Goal: Task Accomplishment & Management: Complete application form

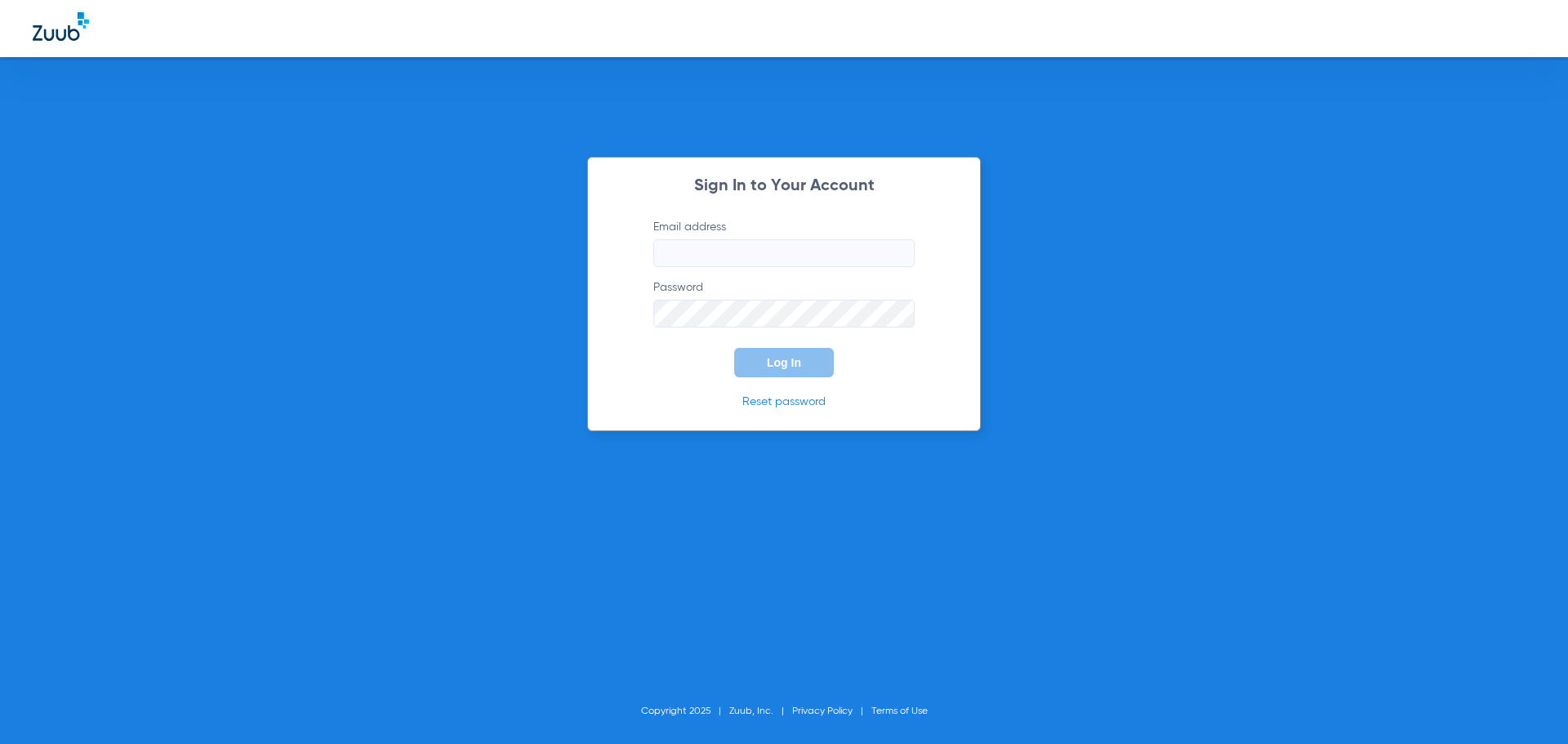
click at [718, 253] on input "Email address" at bounding box center [784, 253] width 261 height 28
type input "[EMAIL_ADDRESS][DOMAIN_NAME]"
click at [734, 348] on button "Log In" at bounding box center [784, 362] width 99 height 29
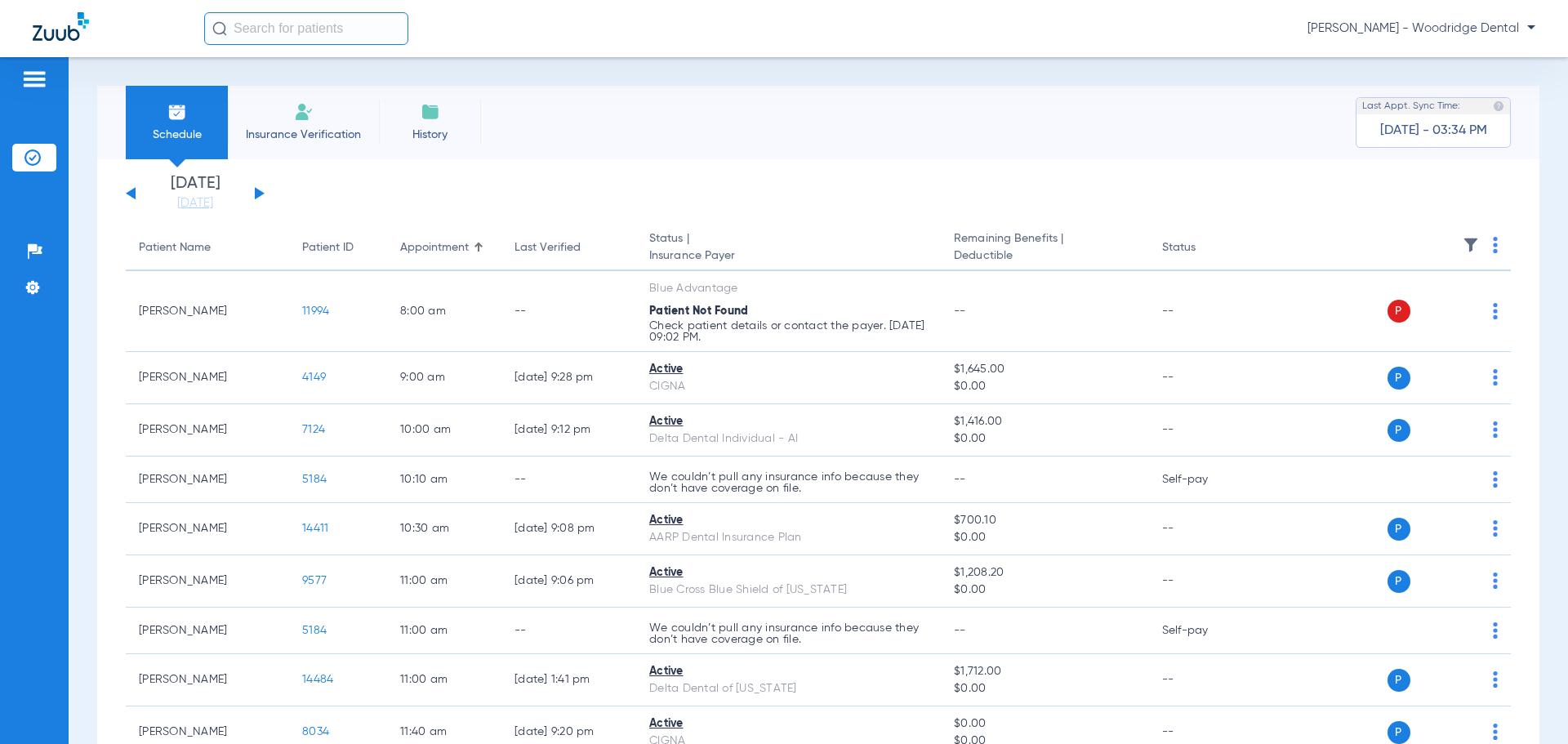
click at [327, 140] on span "Insurance Verification" at bounding box center [304, 134] width 127 height 17
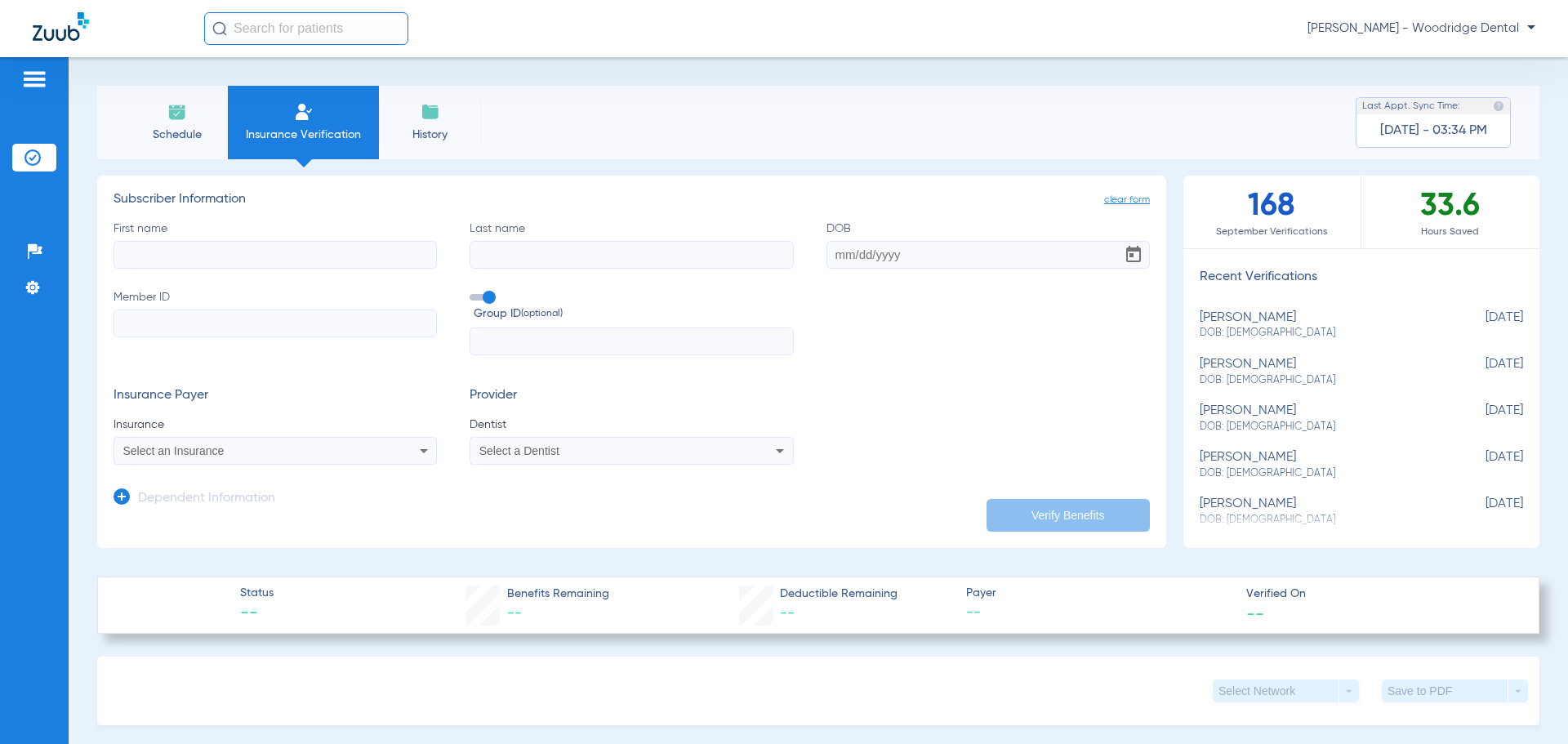
click at [191, 258] on input "First name" at bounding box center [275, 255] width 323 height 28
type input "[PERSON_NAME]"
type input "Placenia"
drag, startPoint x: 871, startPoint y: 250, endPoint x: 776, endPoint y: 242, distance: 95.3
click at [776, 242] on div "First name [PERSON_NAME] Last name Placenia DOB Required Member ID Group ID (op…" at bounding box center [632, 288] width 1037 height 135
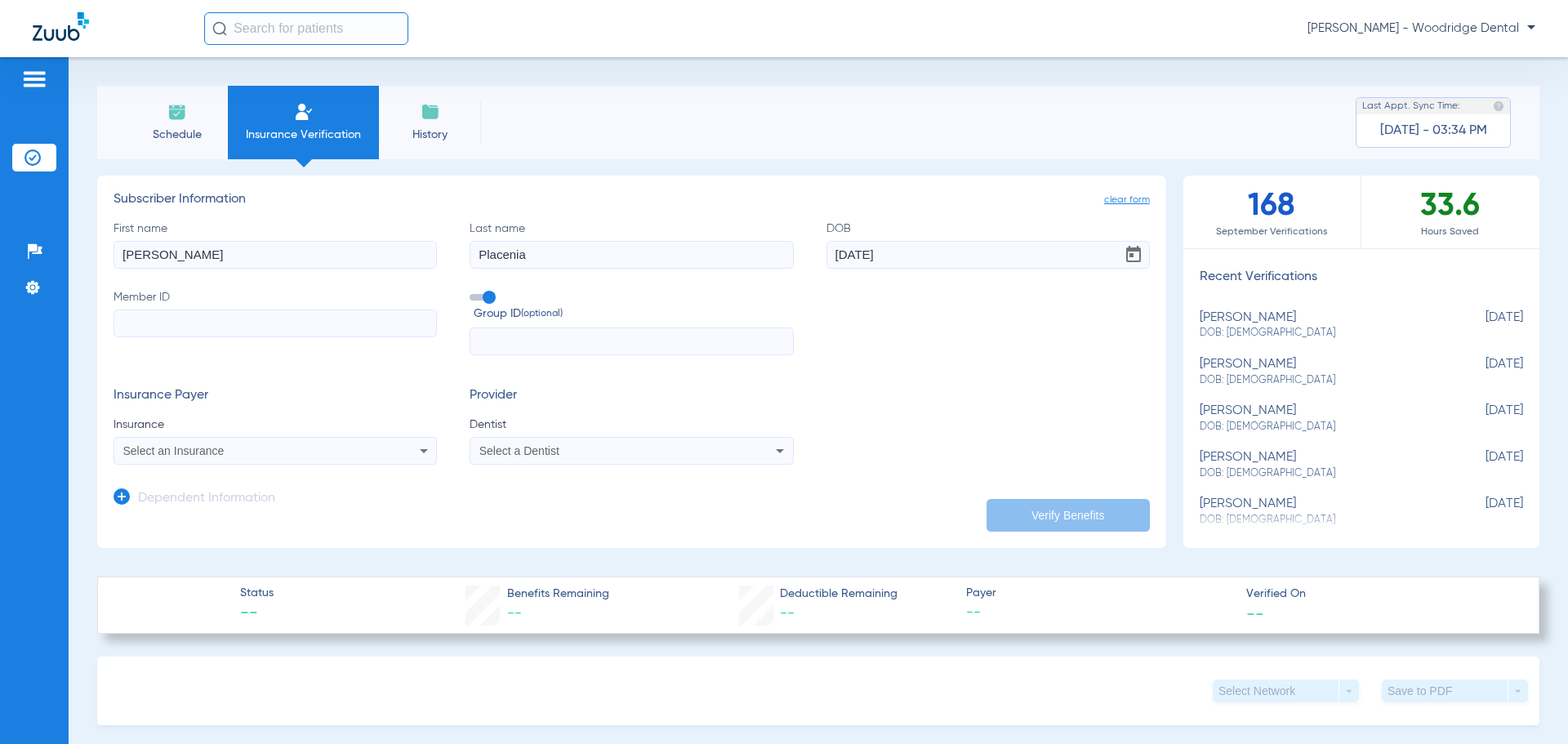
type input "[DATE]"
click at [259, 319] on input "Member ID" at bounding box center [275, 323] width 323 height 28
click at [355, 321] on input "Member ID Required" at bounding box center [275, 323] width 323 height 28
type input "08048121721"
click at [498, 337] on input "text" at bounding box center [631, 341] width 323 height 28
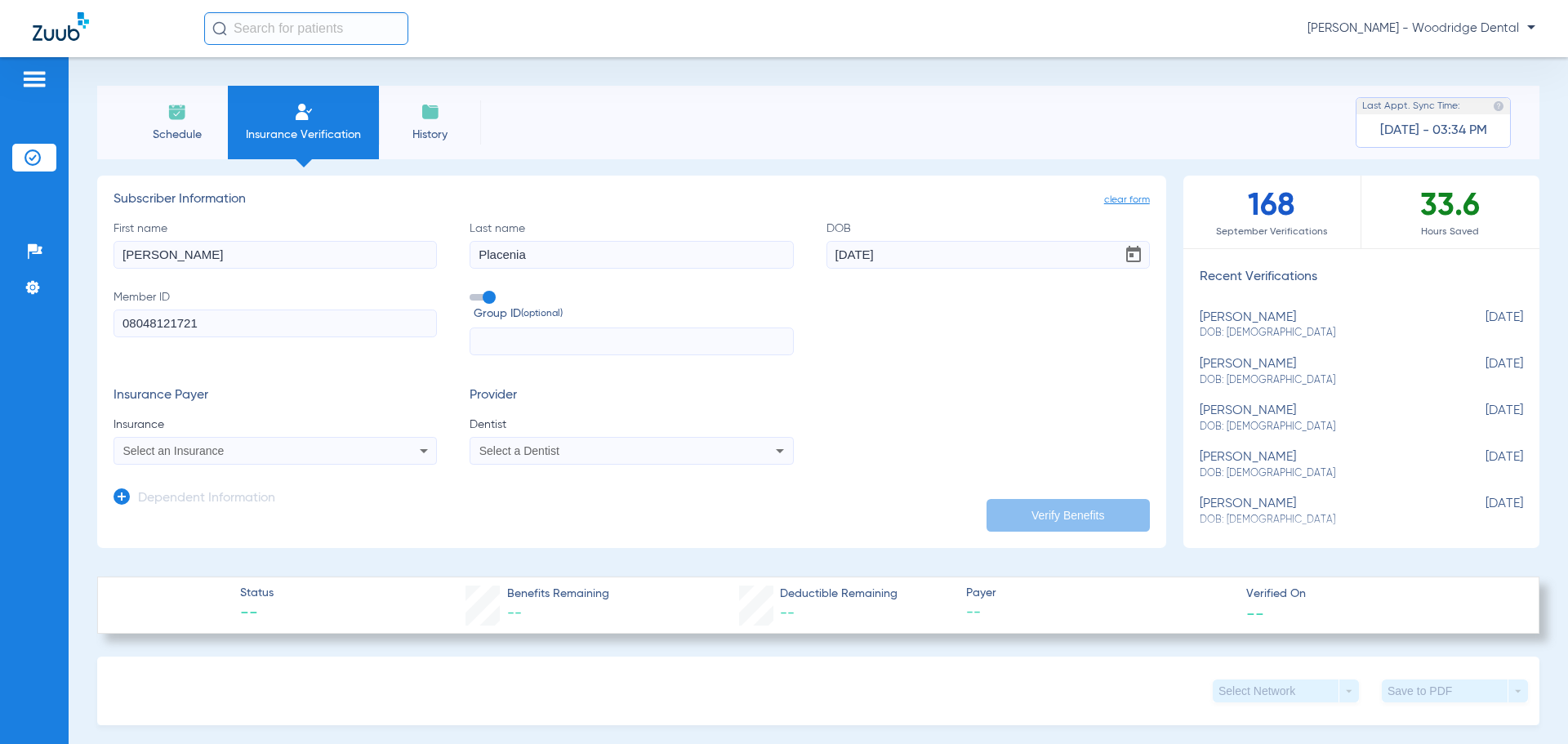
click at [602, 348] on input "text" at bounding box center [631, 341] width 323 height 28
type input "20544"
click at [423, 454] on icon at bounding box center [423, 451] width 19 height 19
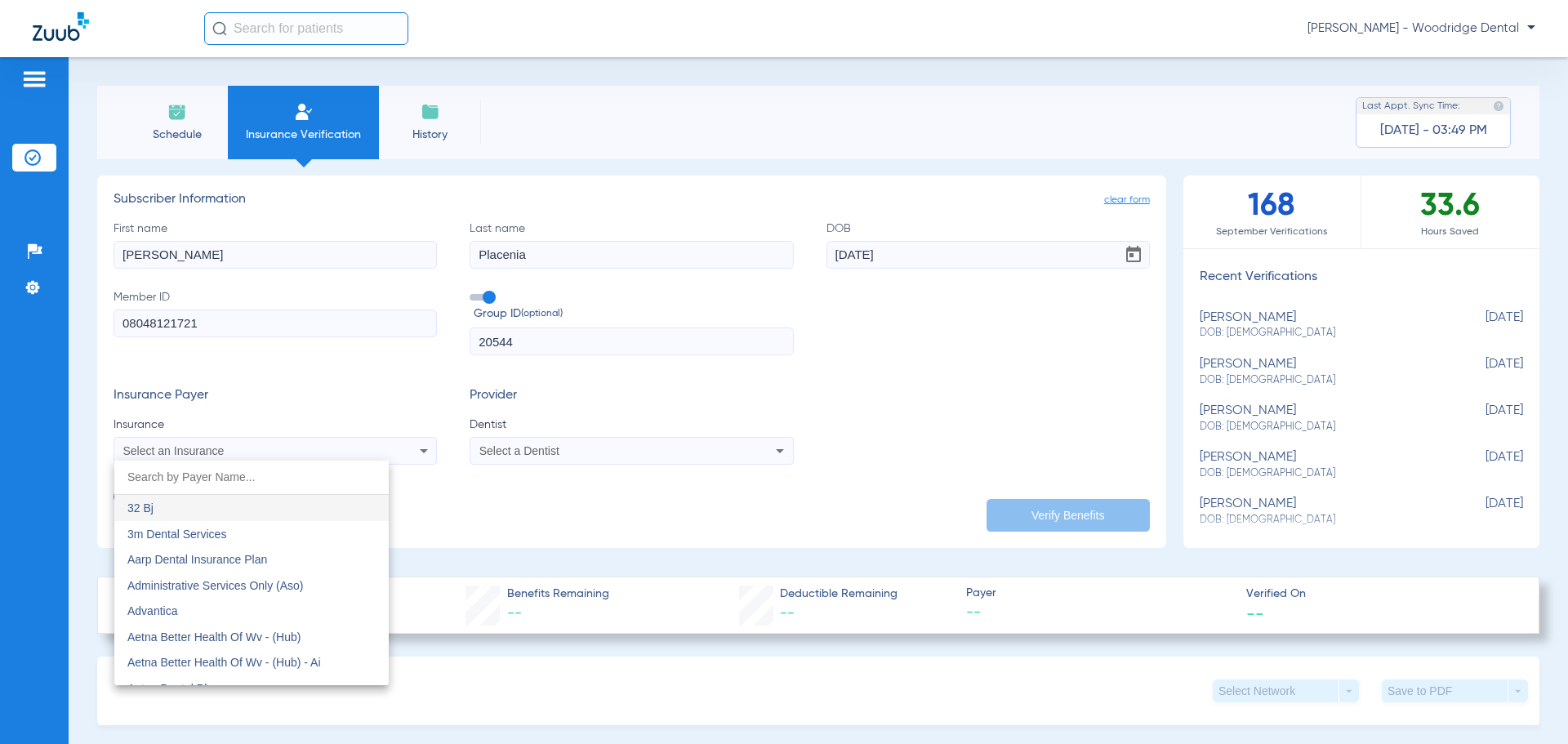
click at [373, 418] on div at bounding box center [784, 372] width 1568 height 744
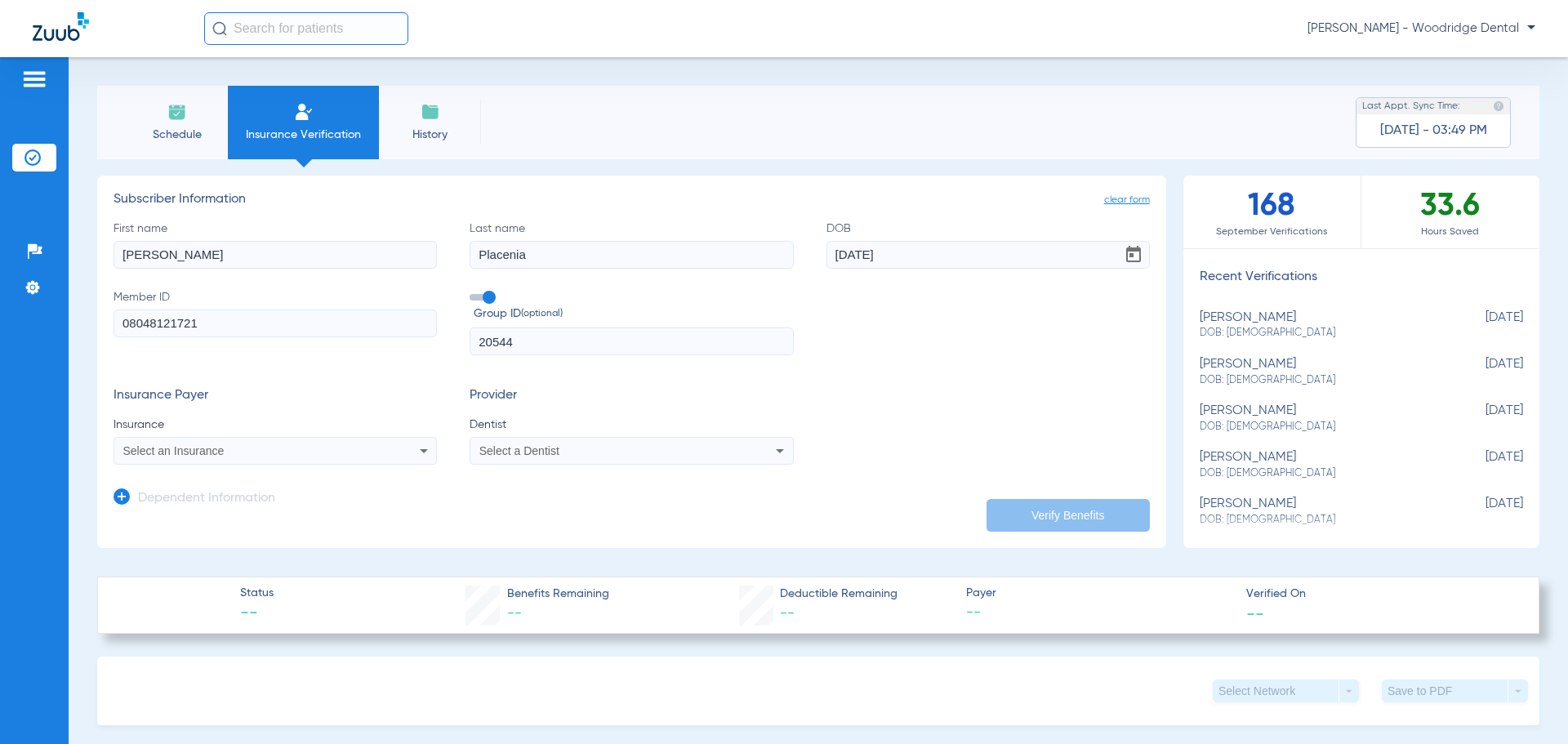
click at [405, 449] on div "Select an Insurance" at bounding box center [274, 451] width 322 height 19
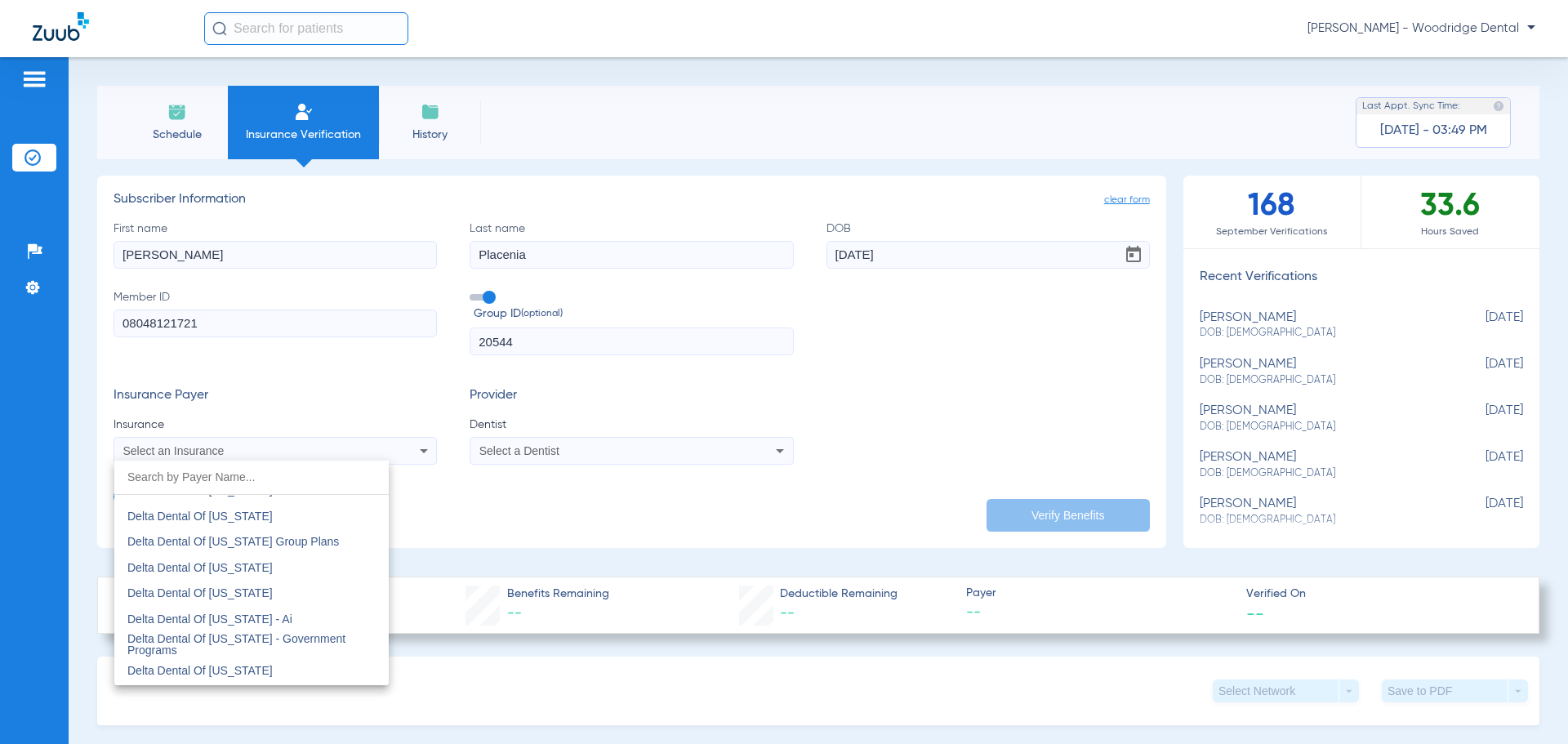
scroll to position [3309, 0]
click at [235, 571] on span "Delta Dental Of [US_STATE]" at bounding box center [200, 571] width 145 height 13
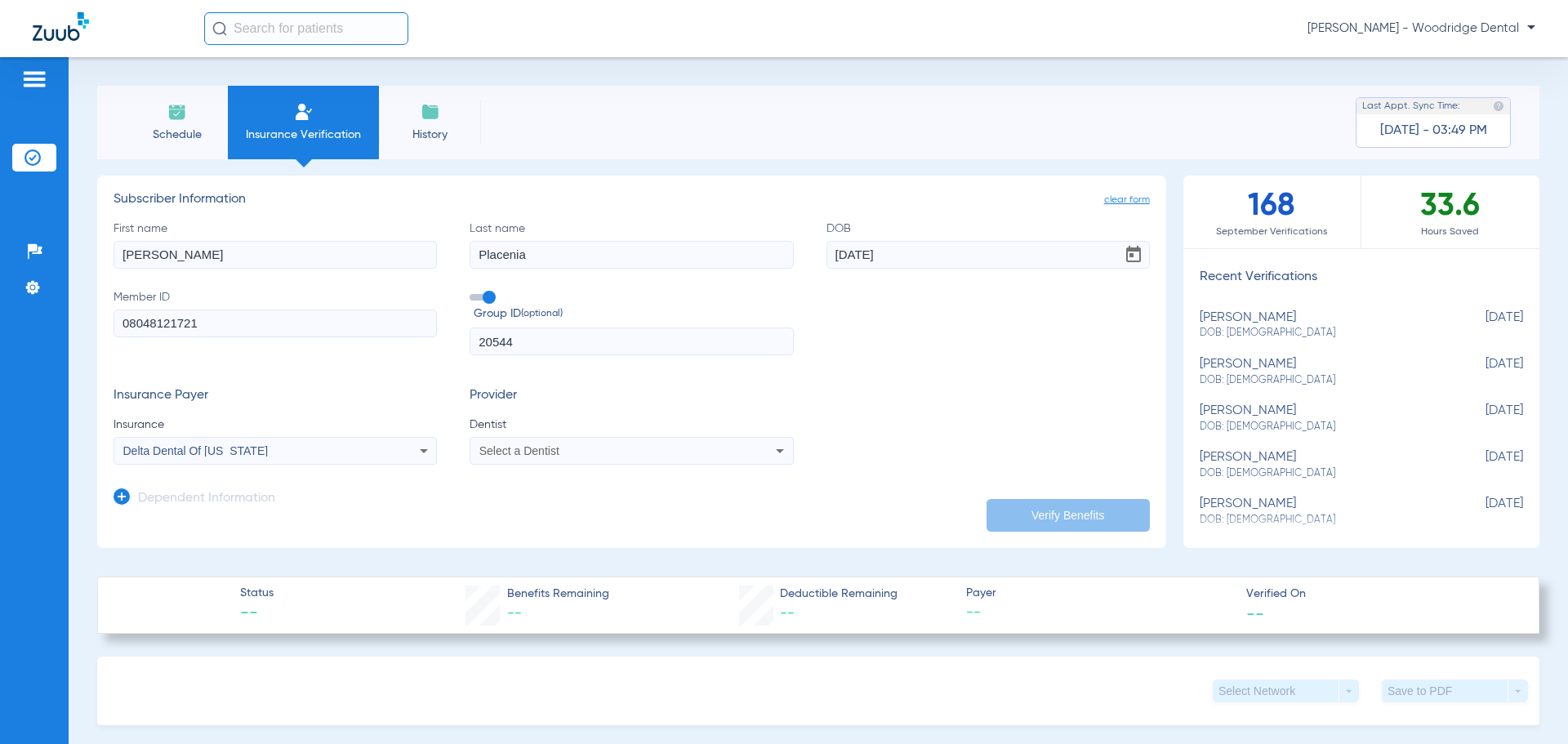
click at [779, 454] on icon at bounding box center [780, 451] width 19 height 19
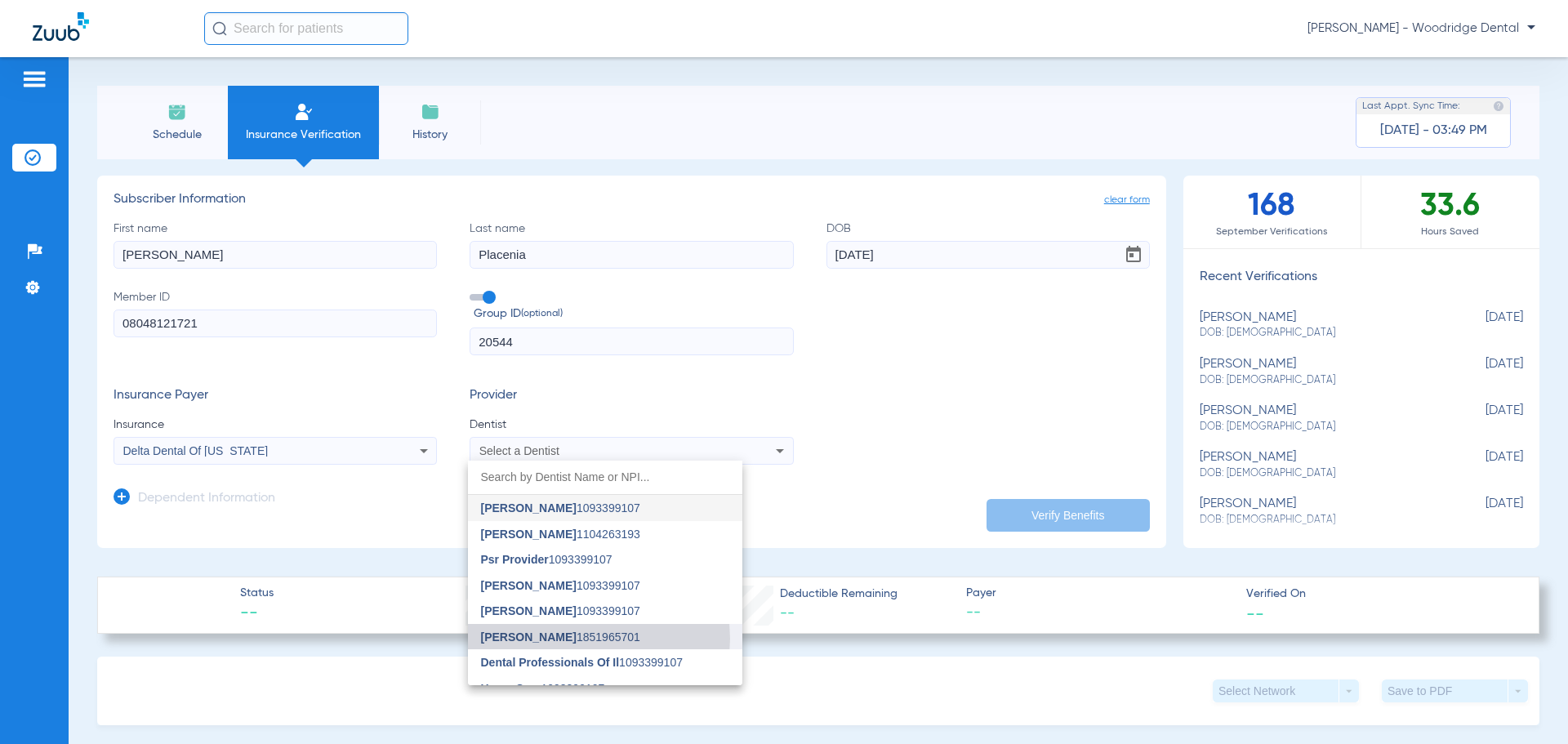
click at [578, 639] on span "[PERSON_NAME] 1851965701" at bounding box center [561, 638] width 160 height 12
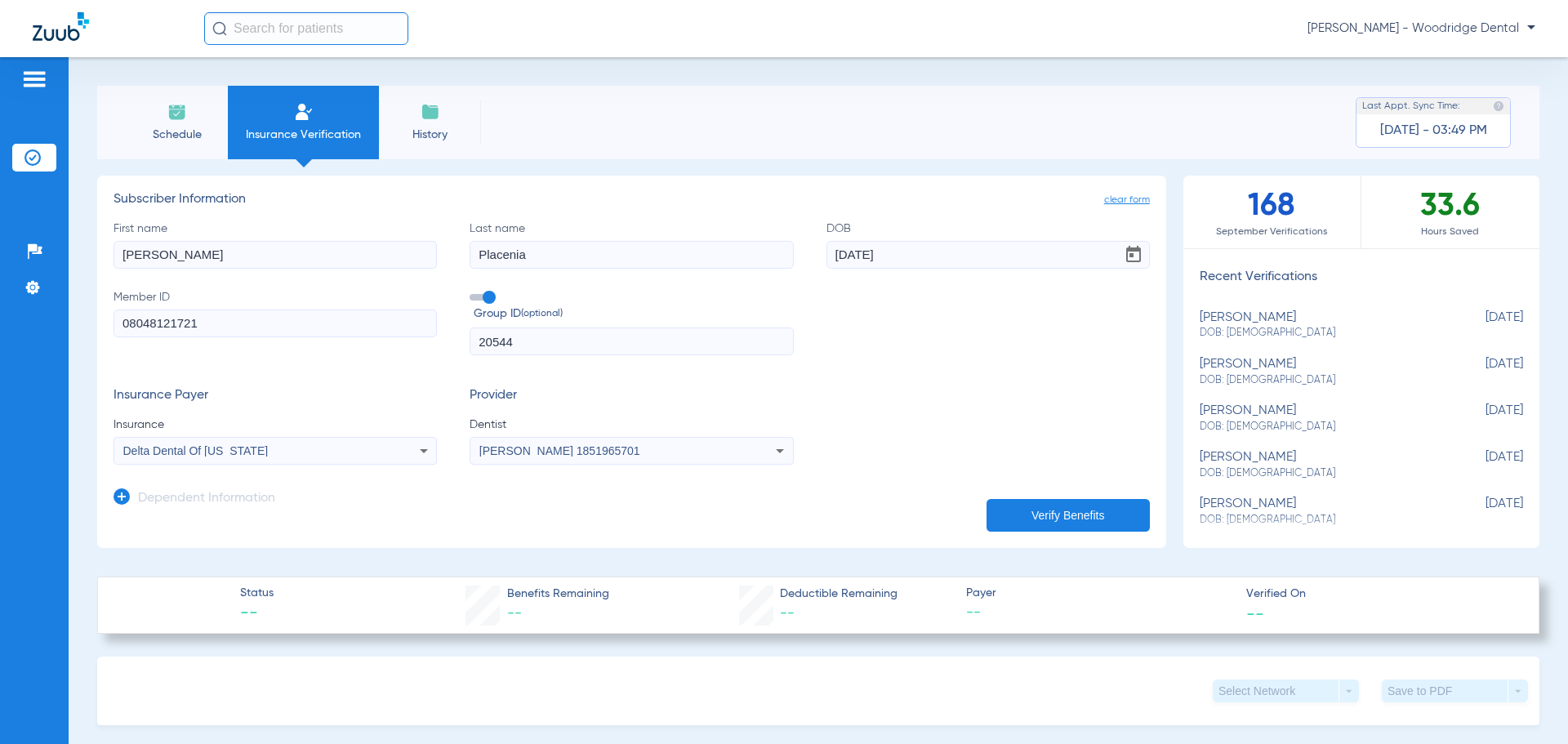
click at [1046, 515] on button "Verify Benefits" at bounding box center [1069, 516] width 164 height 33
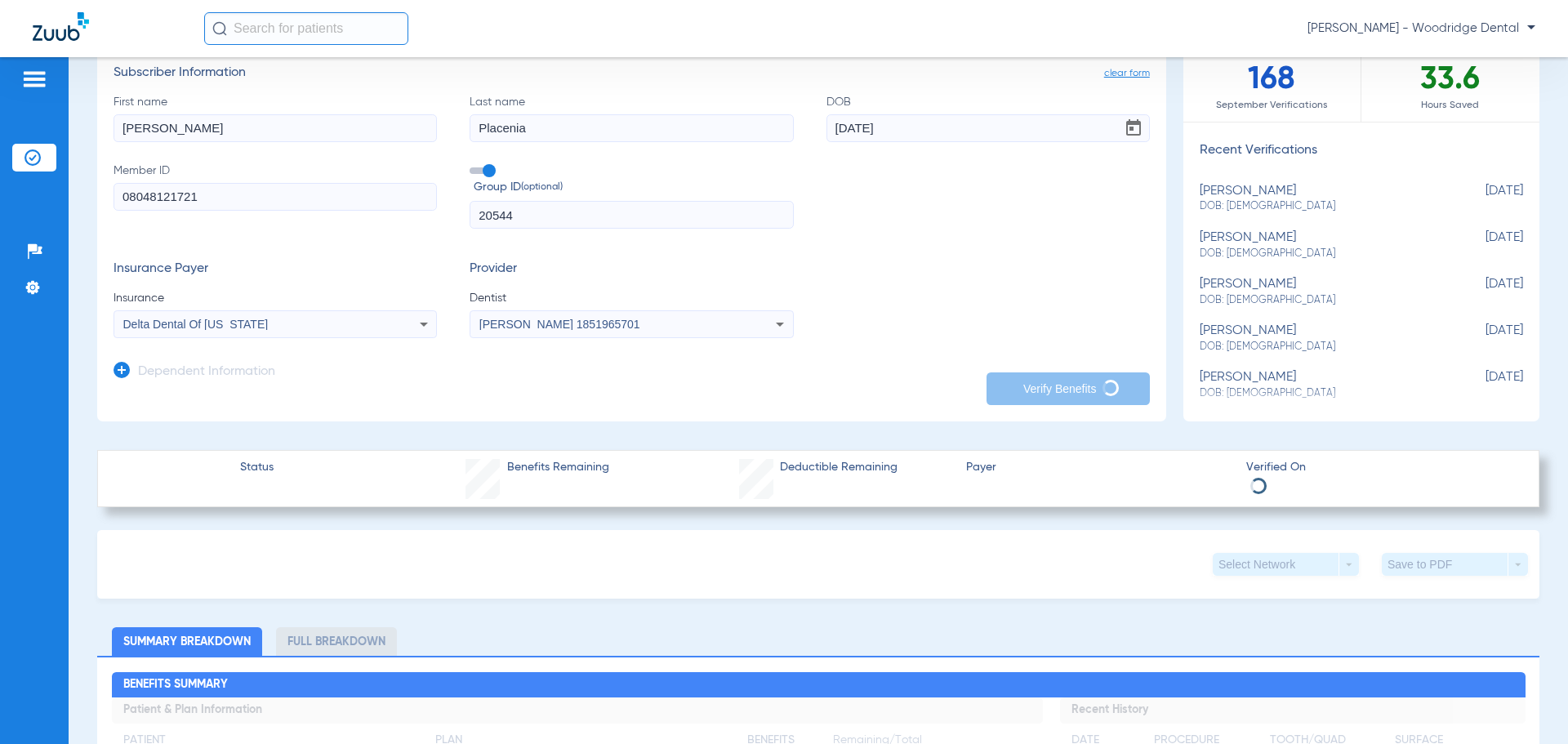
scroll to position [78, 0]
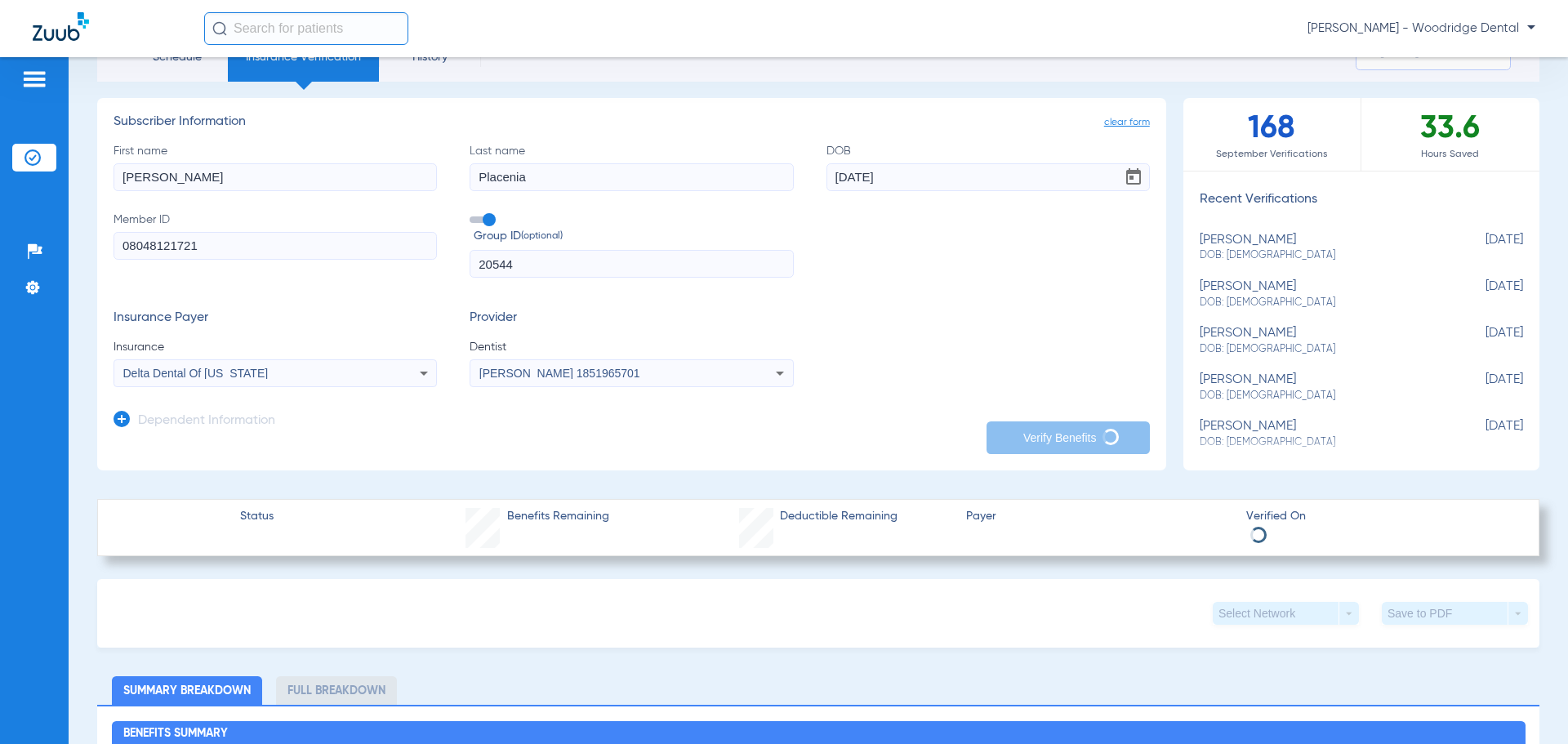
click at [1240, 292] on div "[PERSON_NAME] DOB: [DEMOGRAPHIC_DATA]" at bounding box center [1320, 294] width 241 height 30
type input "Placencia"
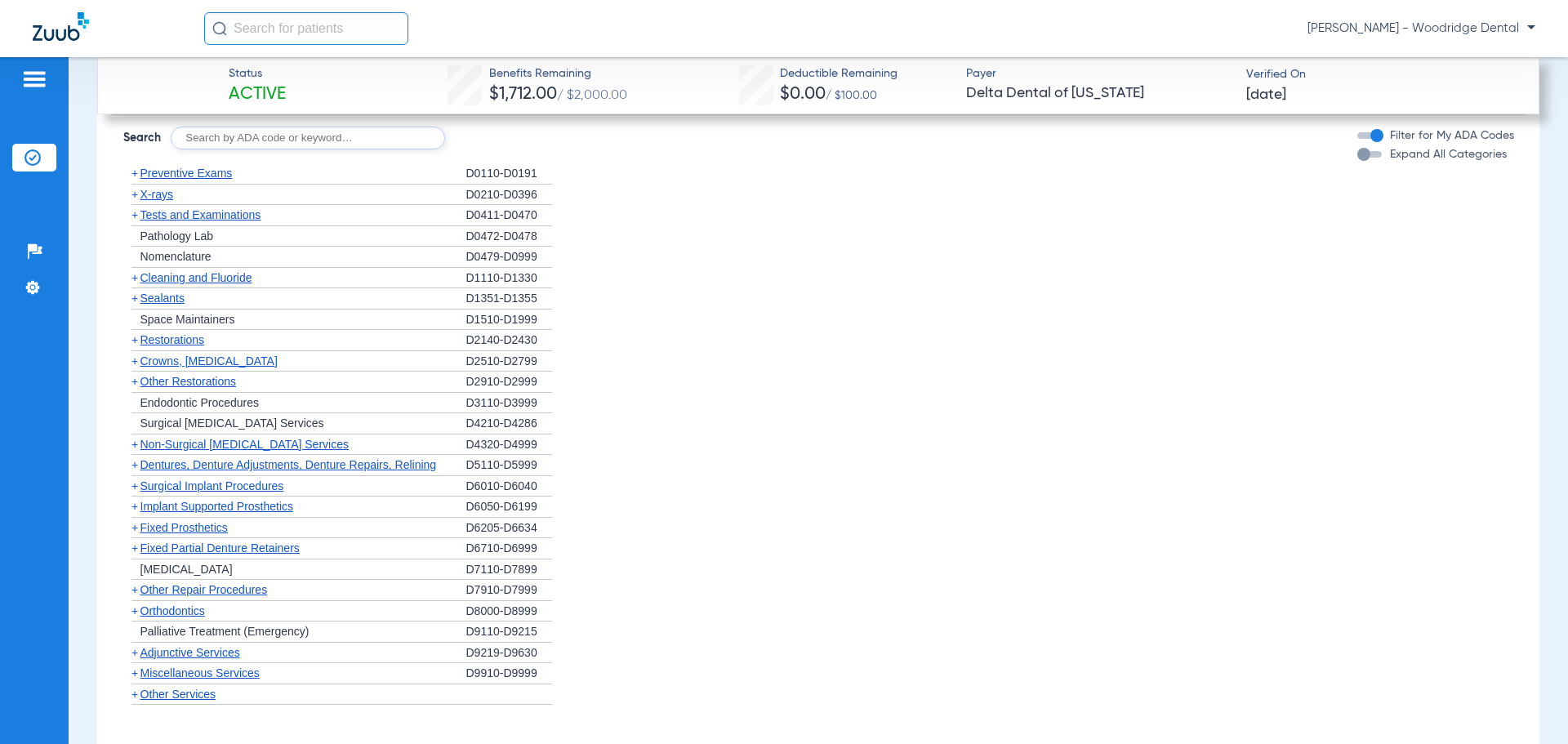
scroll to position [1712, 0]
click at [135, 609] on span "+" at bounding box center [134, 607] width 7 height 13
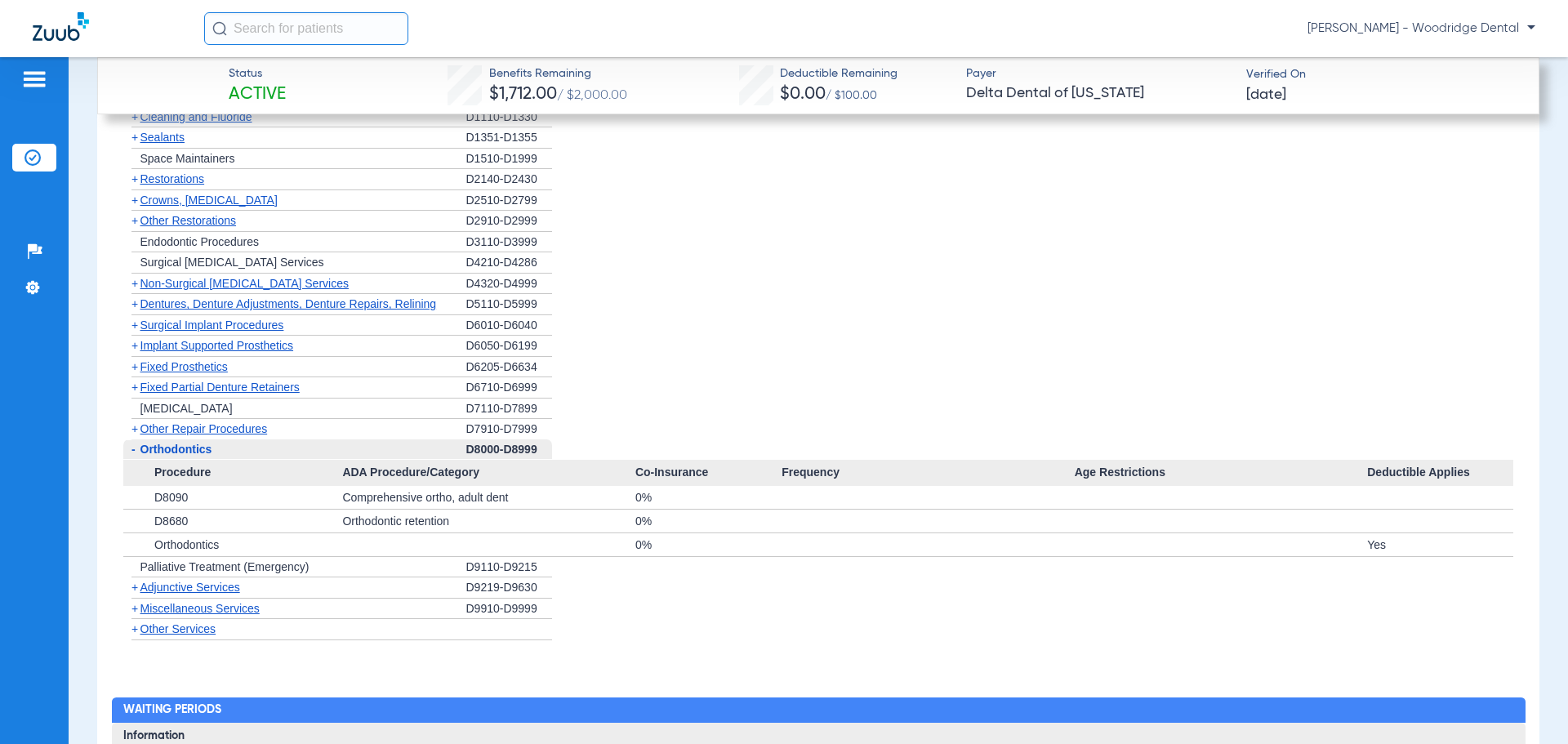
scroll to position [1914, 0]
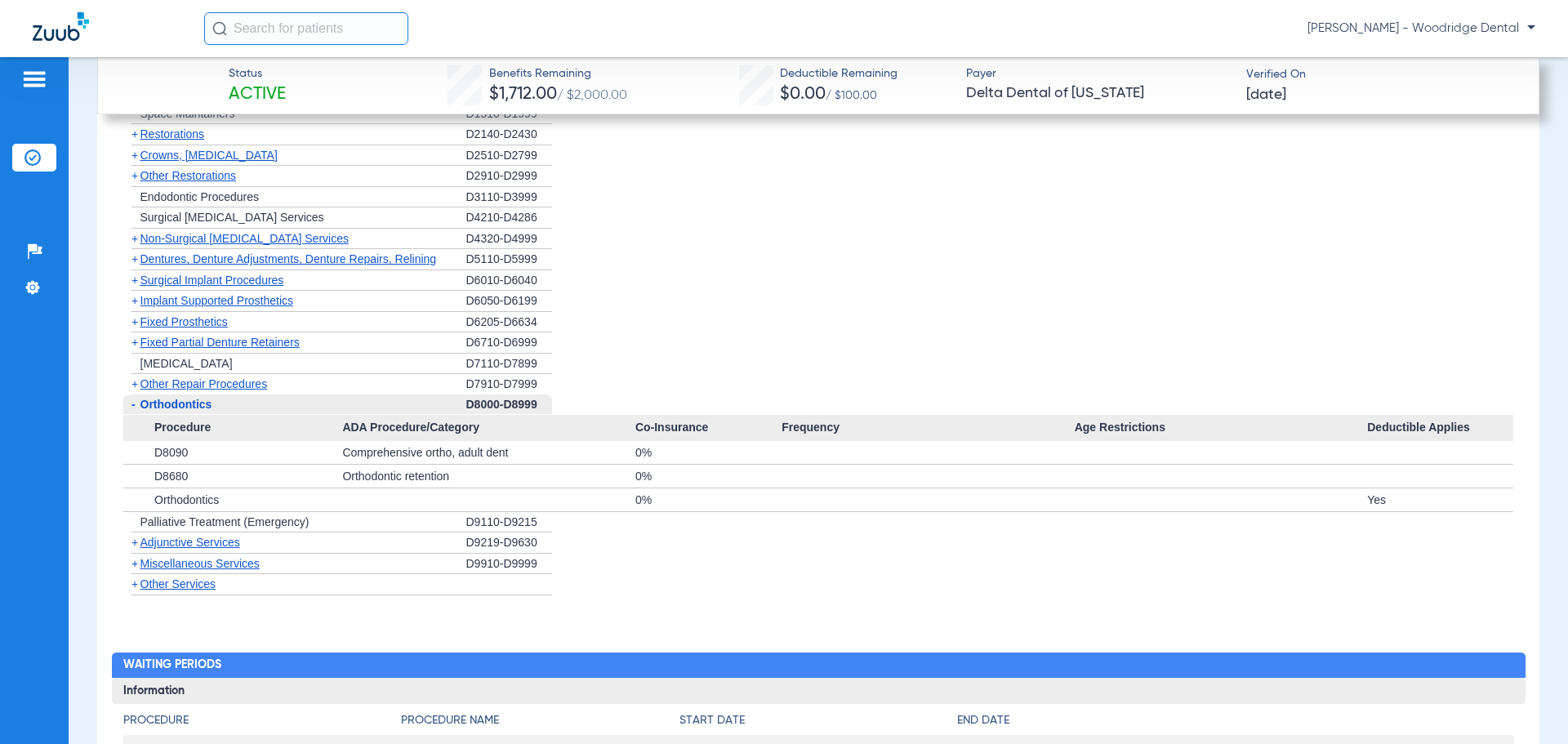
click at [136, 545] on span "+" at bounding box center [134, 541] width 7 height 13
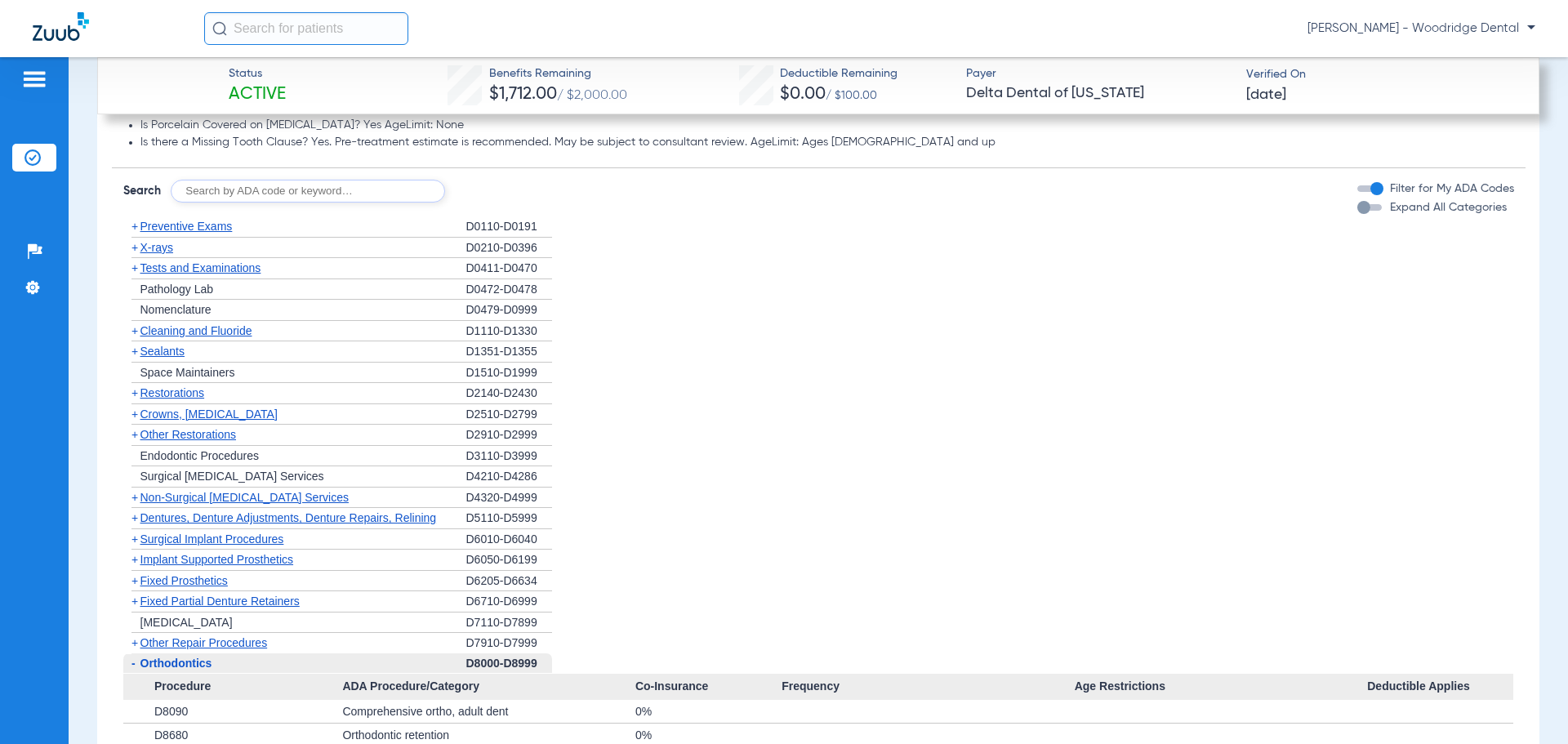
scroll to position [1647, 0]
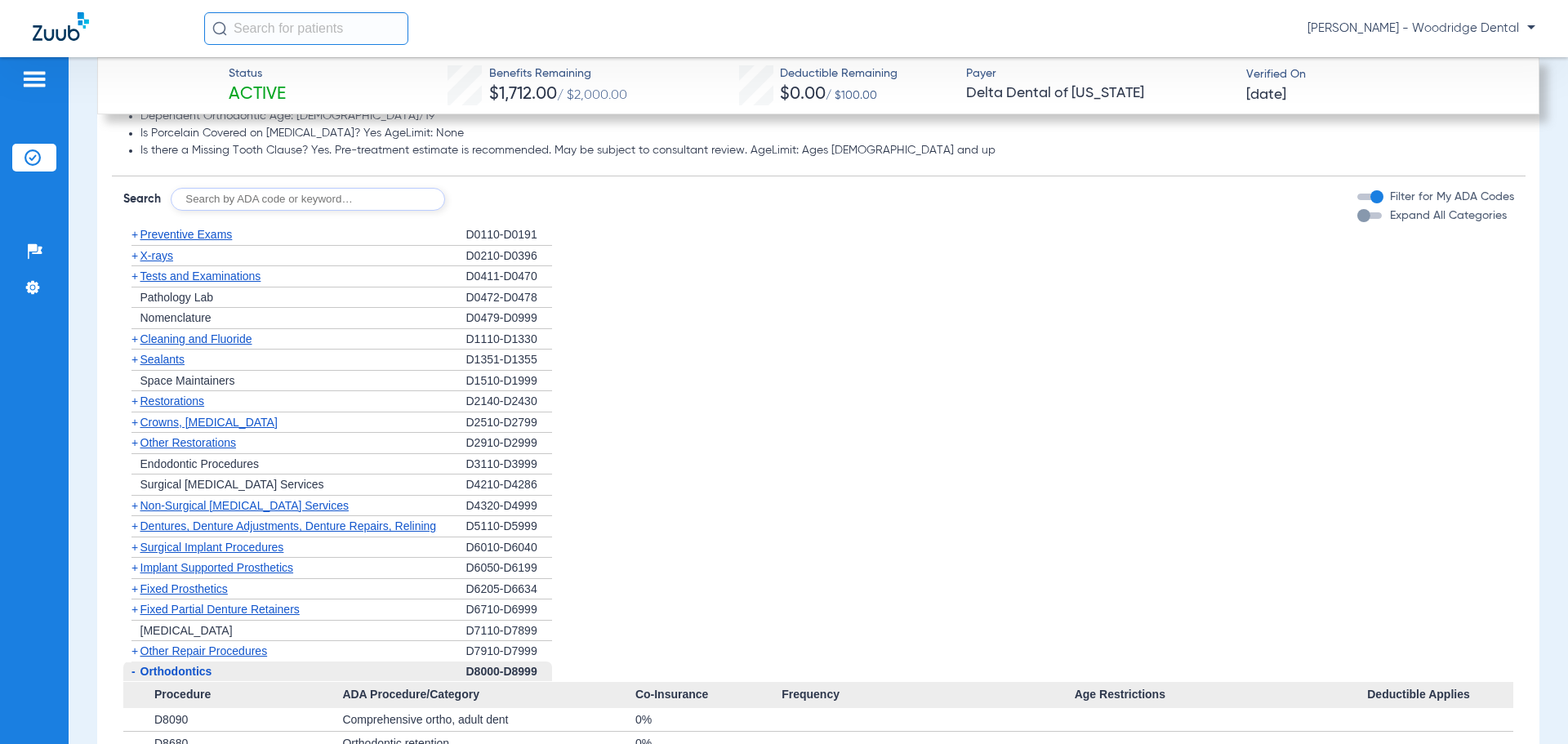
click at [134, 420] on span "+" at bounding box center [134, 422] width 7 height 13
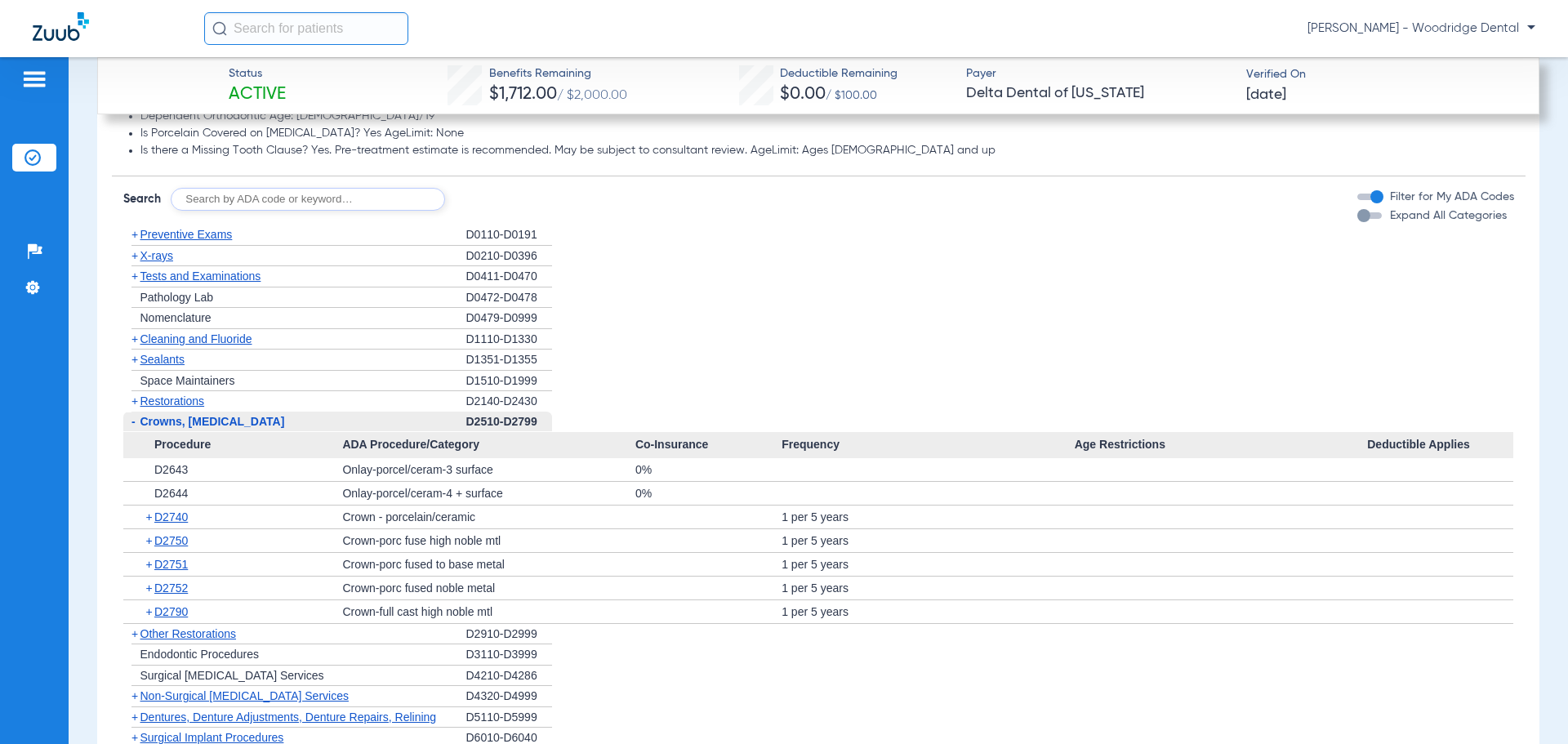
click at [149, 520] on span "+" at bounding box center [150, 516] width 9 height 22
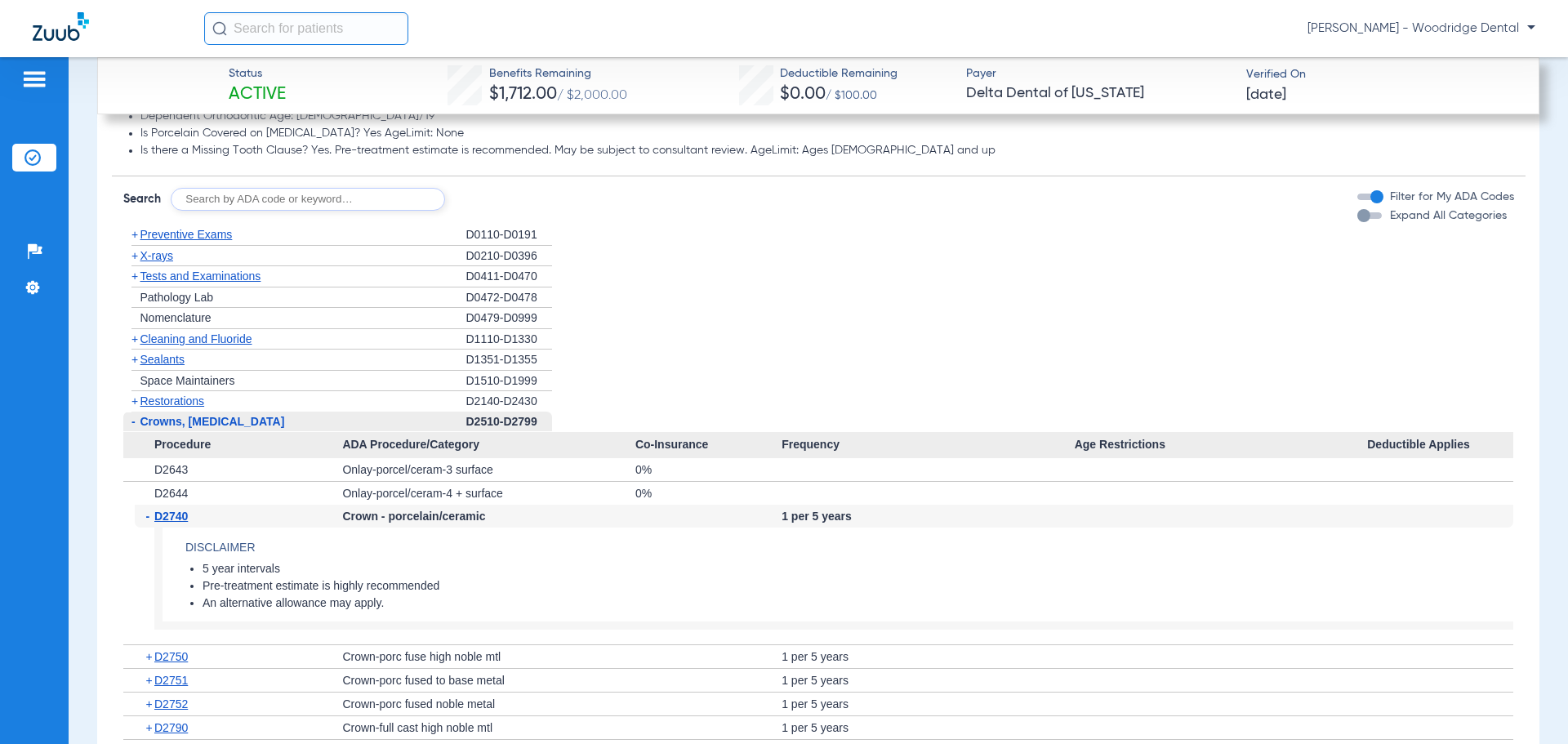
click at [143, 515] on div "- D2740" at bounding box center [238, 516] width 208 height 22
click at [149, 514] on span "-" at bounding box center [150, 516] width 9 height 22
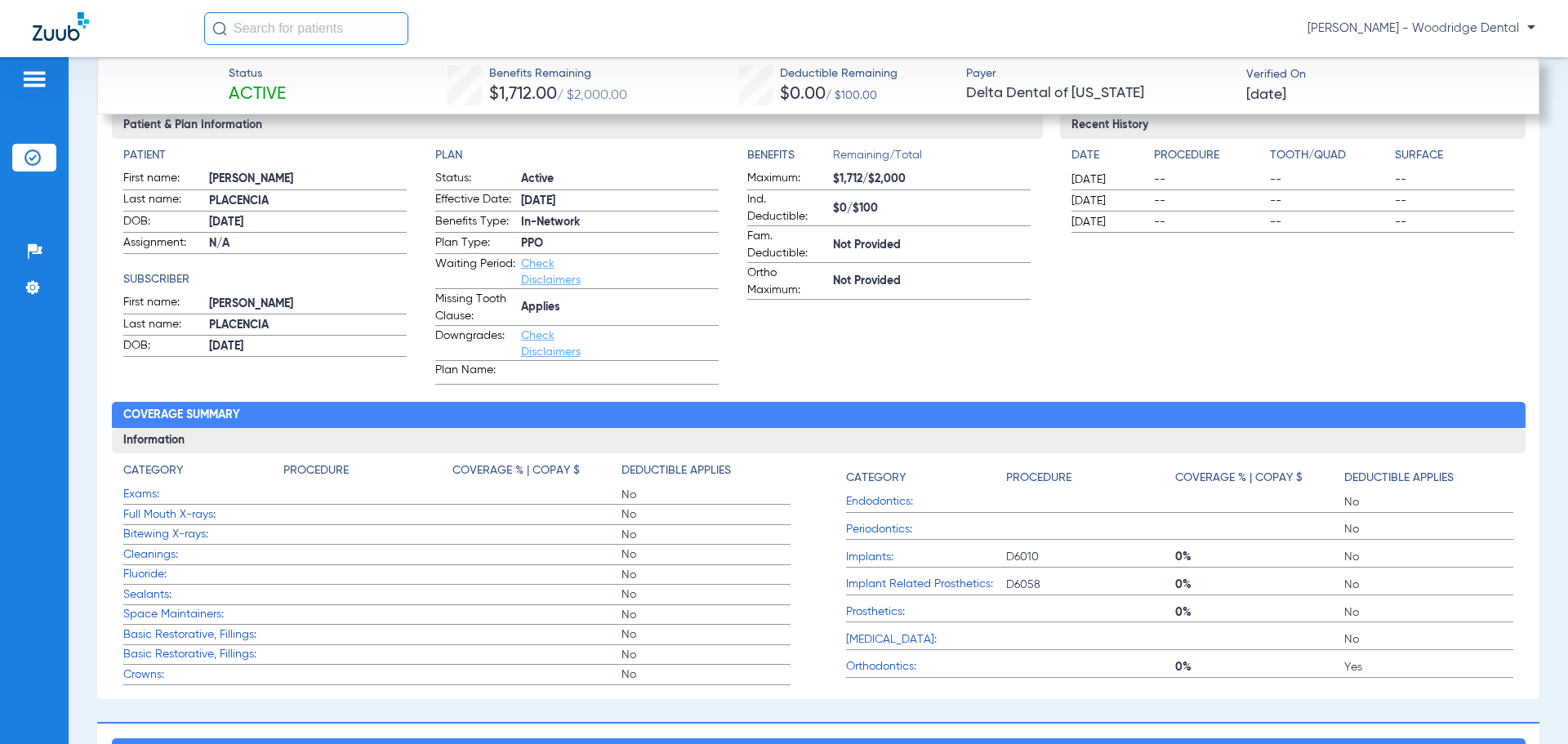
scroll to position [553, 0]
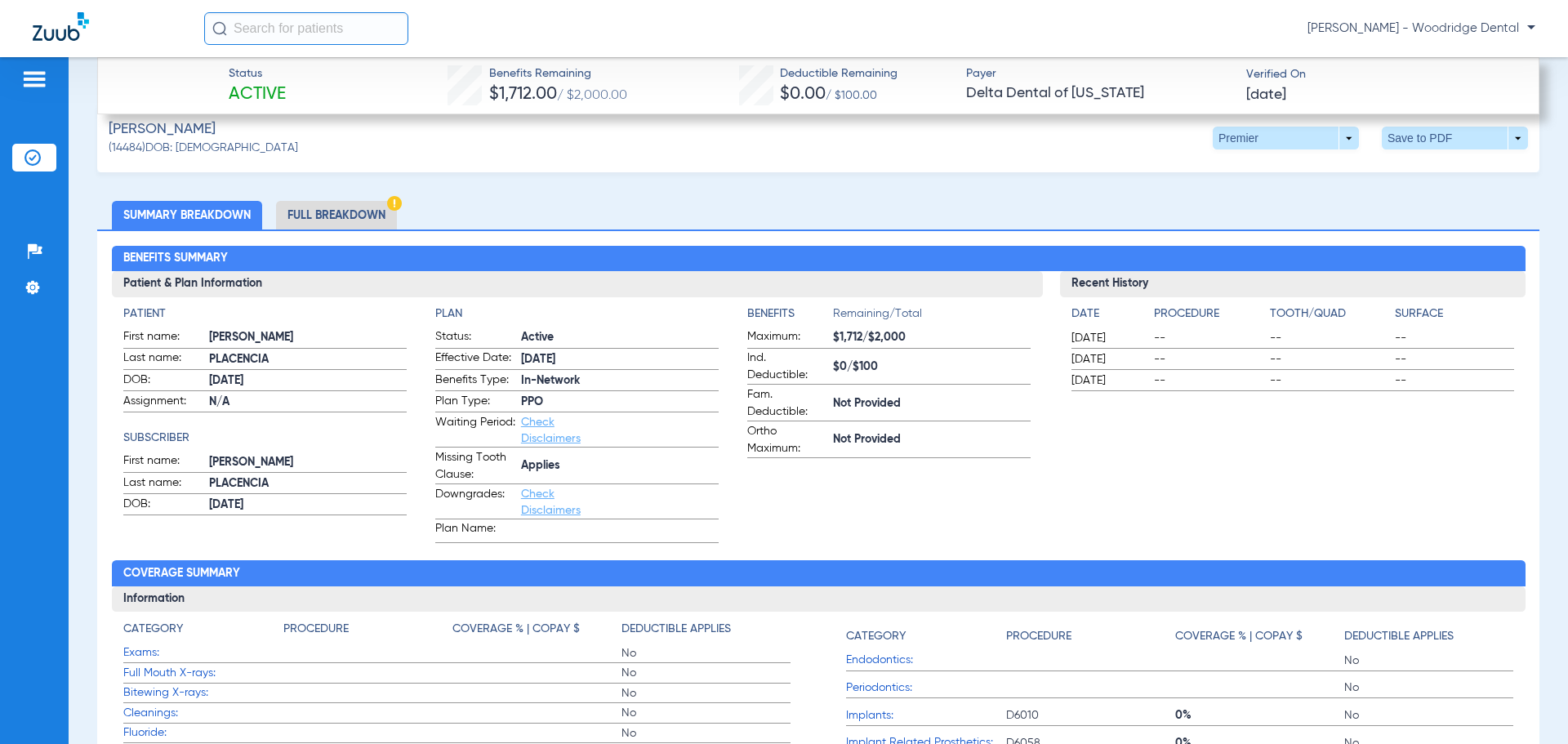
click at [343, 215] on li "Full Breakdown" at bounding box center [337, 214] width 121 height 28
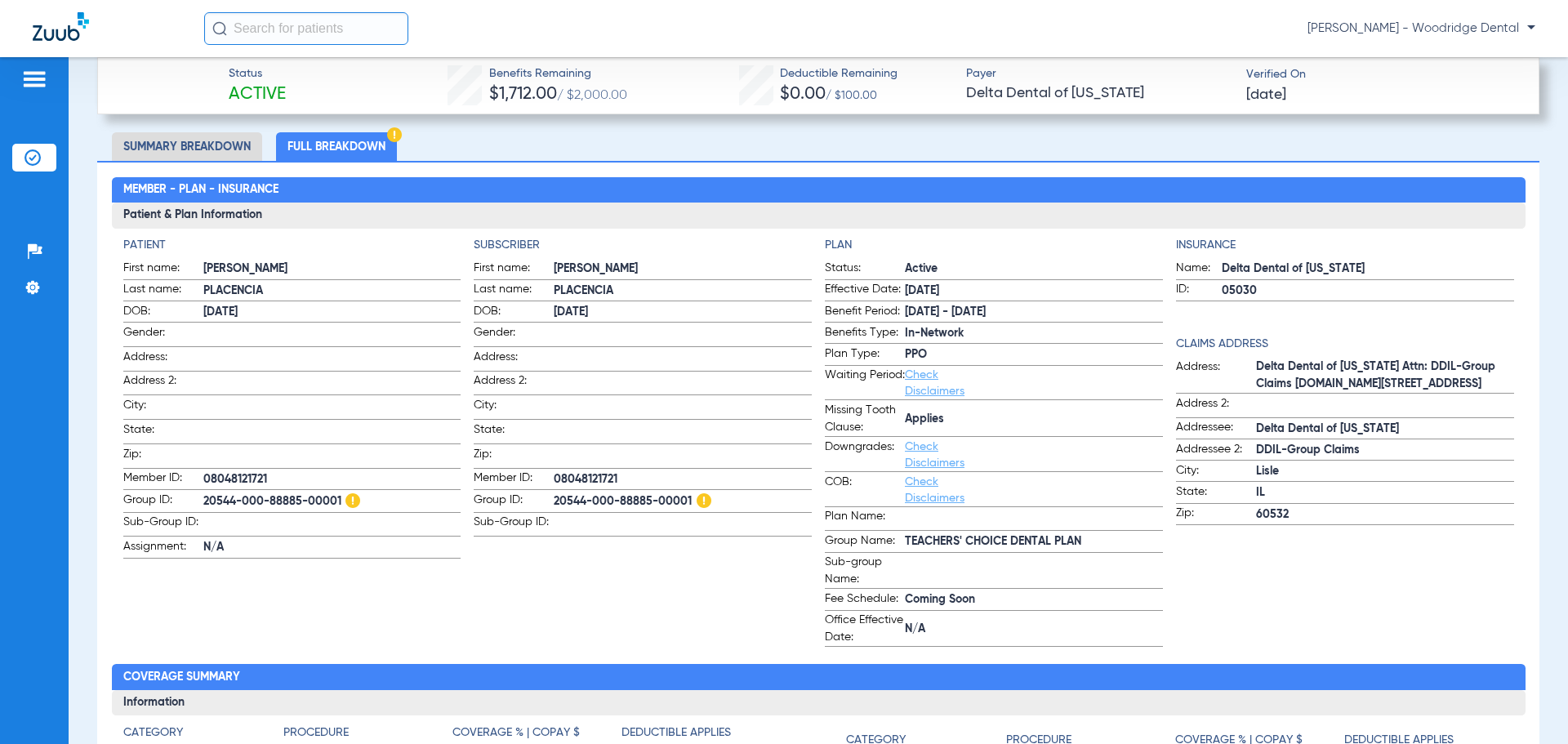
scroll to position [614, 0]
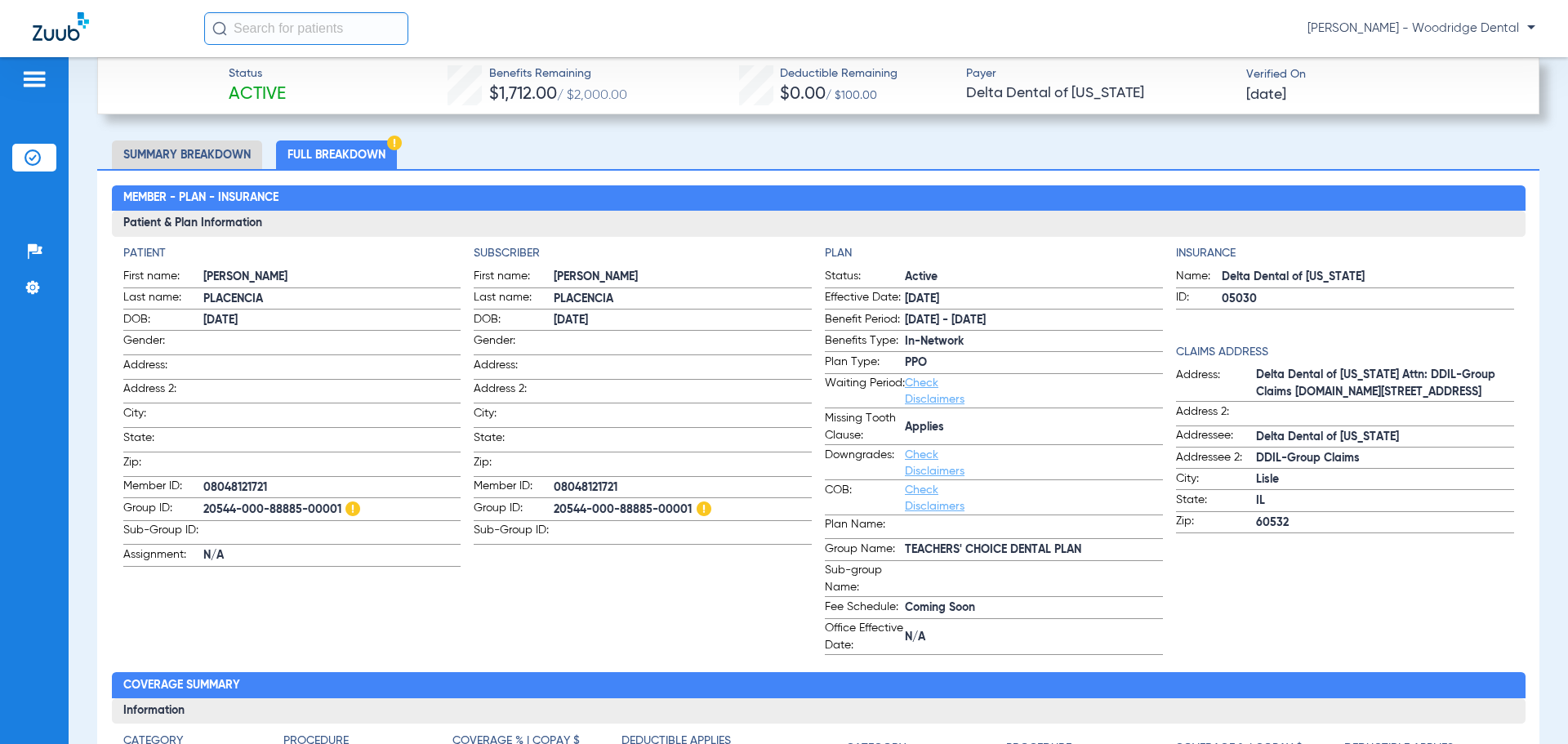
click at [211, 160] on li "Summary Breakdown" at bounding box center [187, 154] width 150 height 28
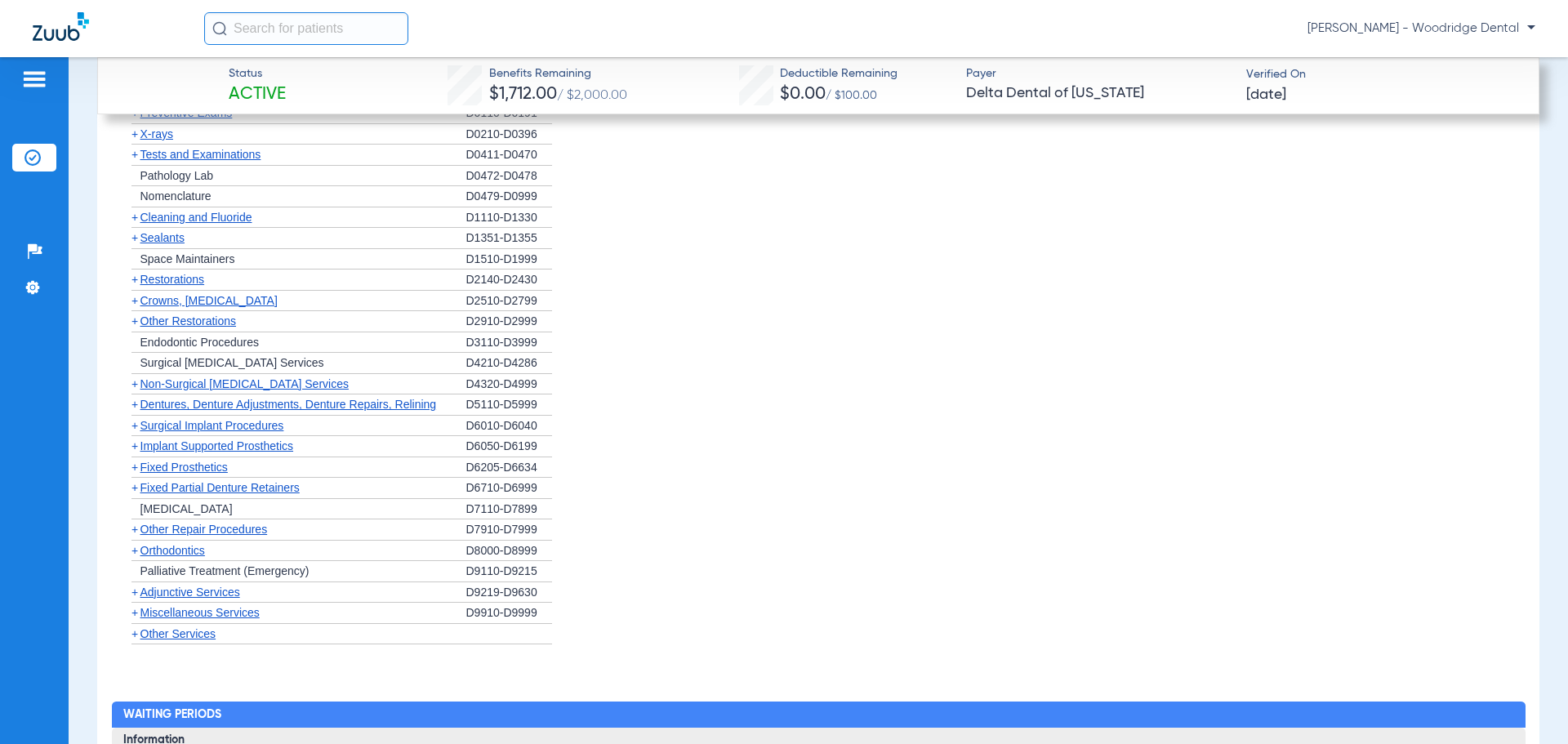
scroll to position [1823, 0]
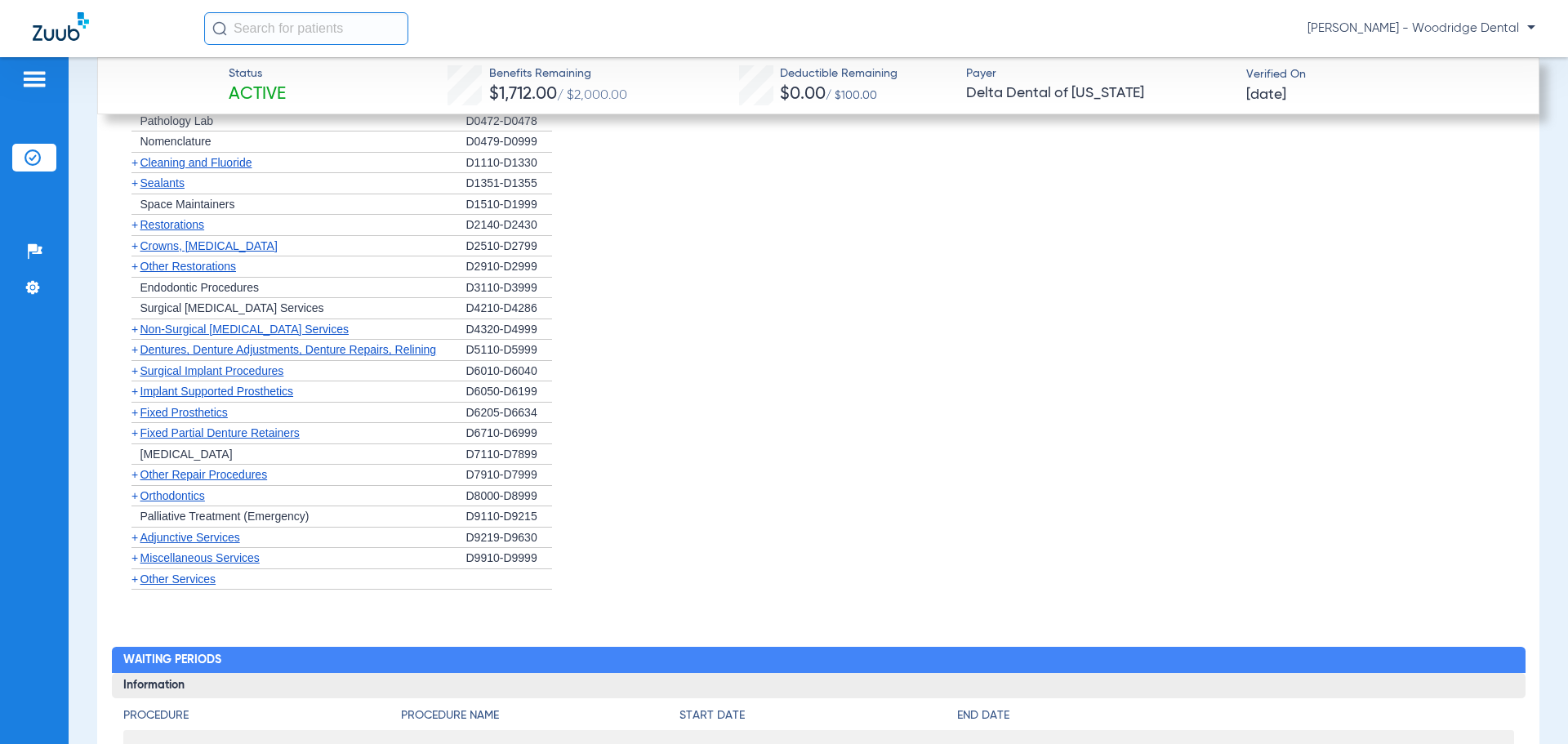
click at [135, 497] on span "+" at bounding box center [134, 496] width 7 height 13
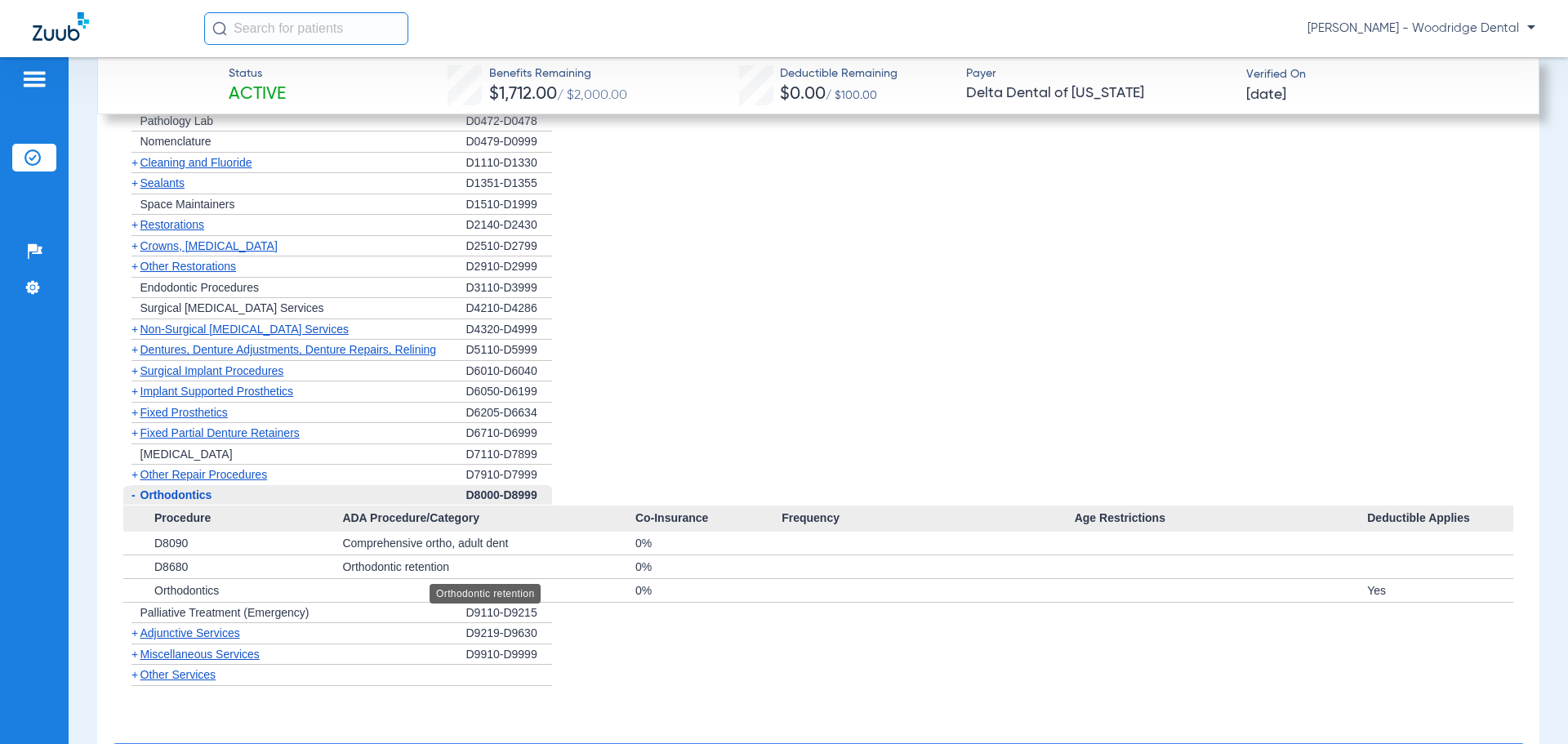
click at [591, 567] on div "Orthodontic retention" at bounding box center [489, 567] width 293 height 22
click at [630, 540] on div "Comprehensive ortho, adult dent" at bounding box center [489, 542] width 293 height 22
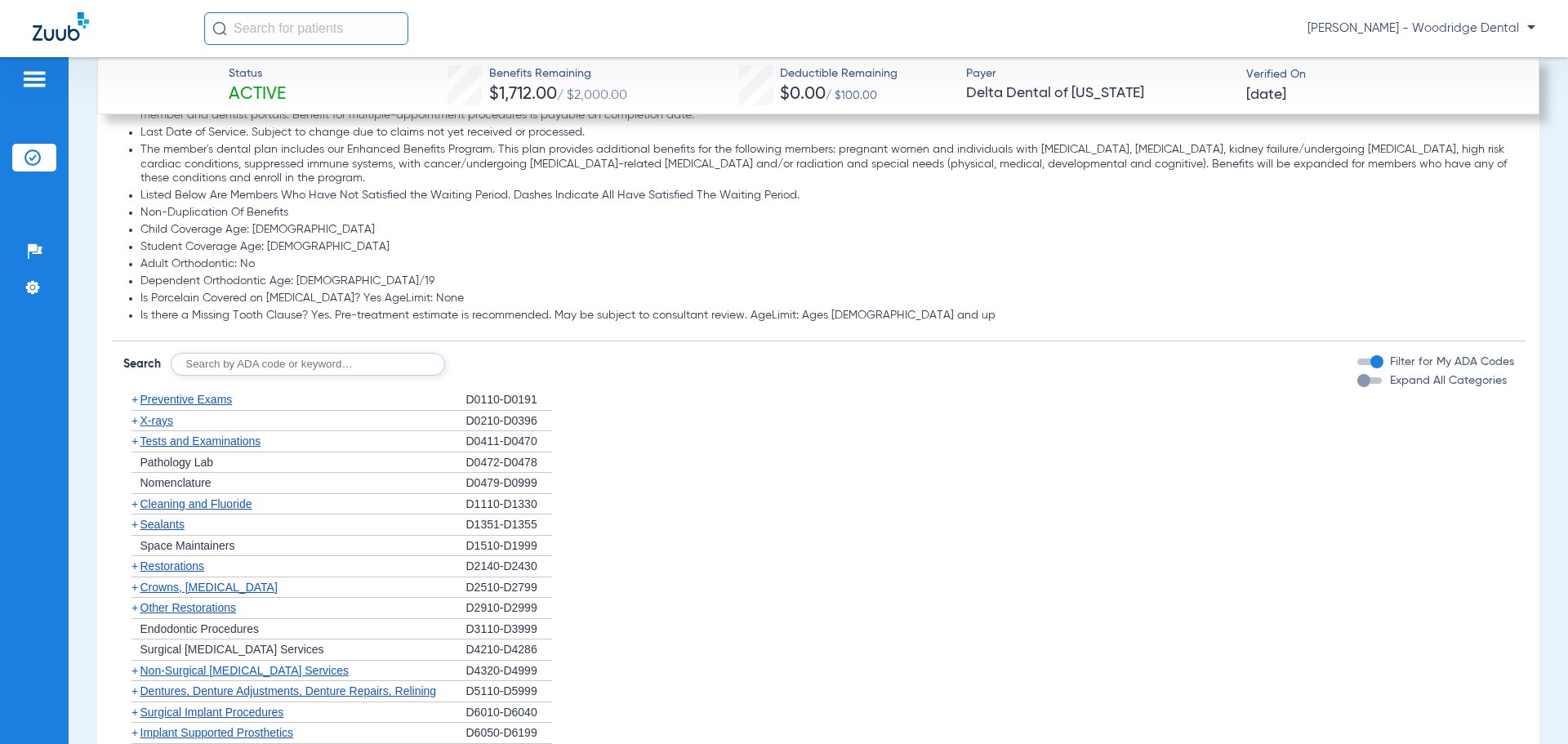
scroll to position [1505, 0]
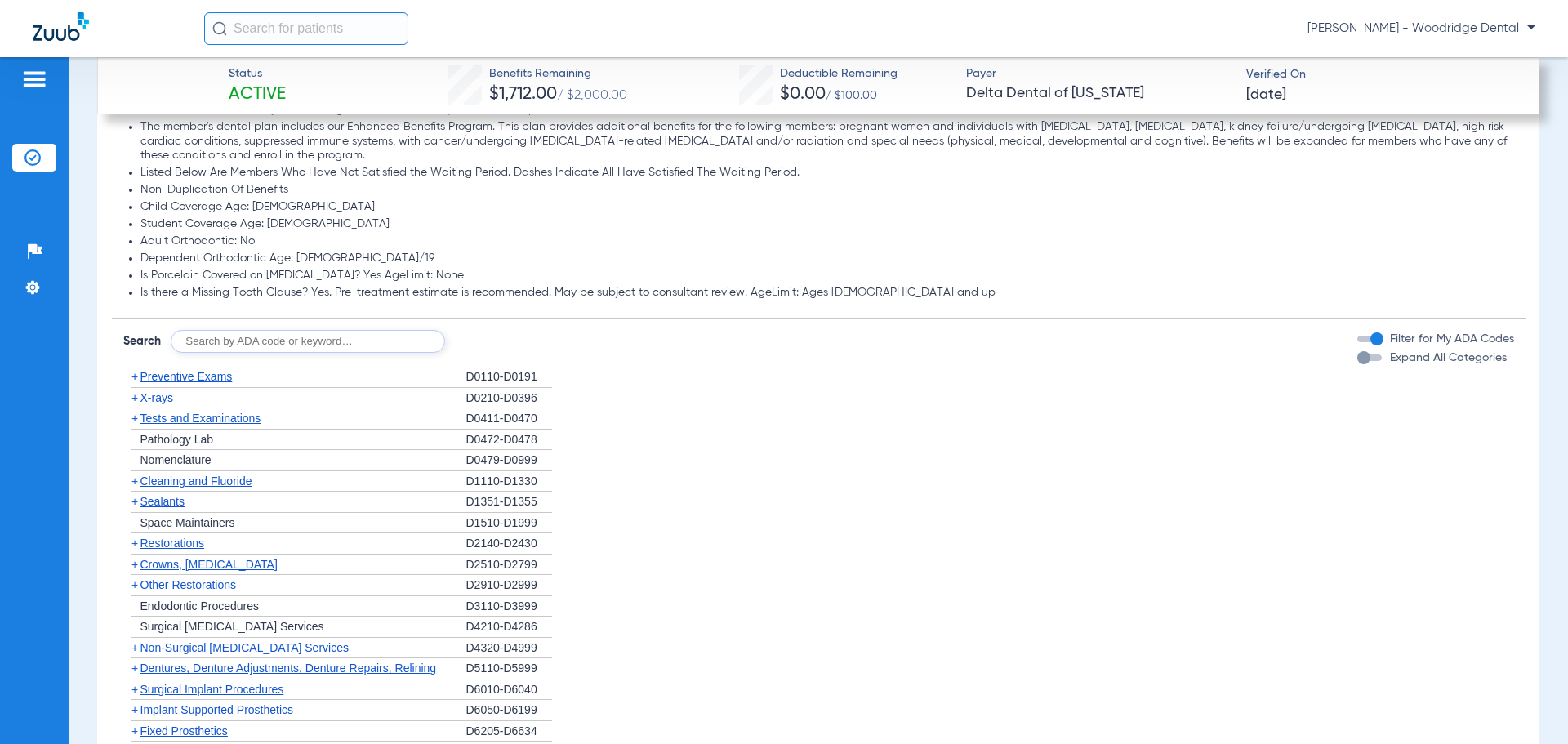
click at [347, 345] on input "text" at bounding box center [308, 341] width 274 height 22
type input "D8040"
click at [503, 338] on button "Search" at bounding box center [506, 341] width 64 height 22
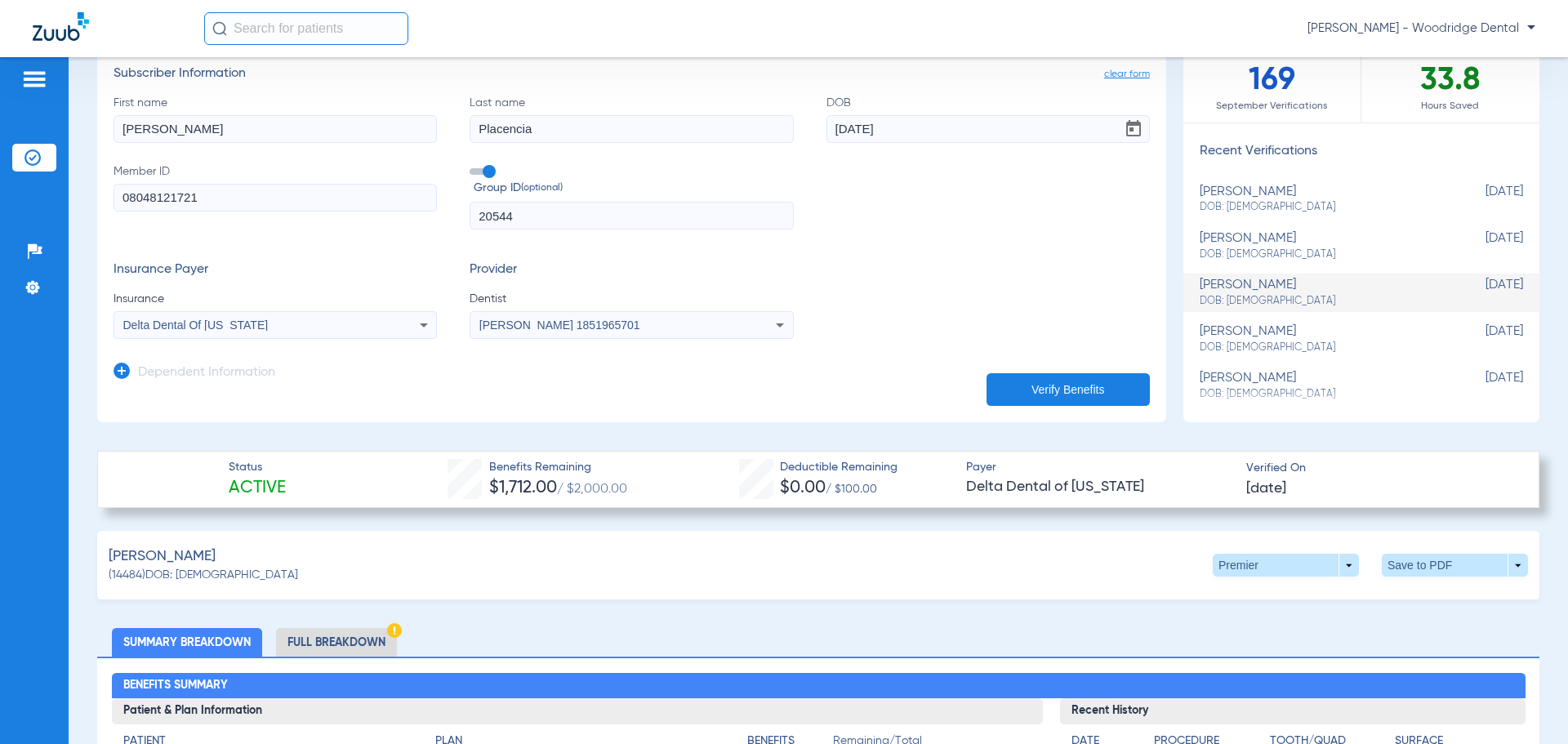
scroll to position [132, 0]
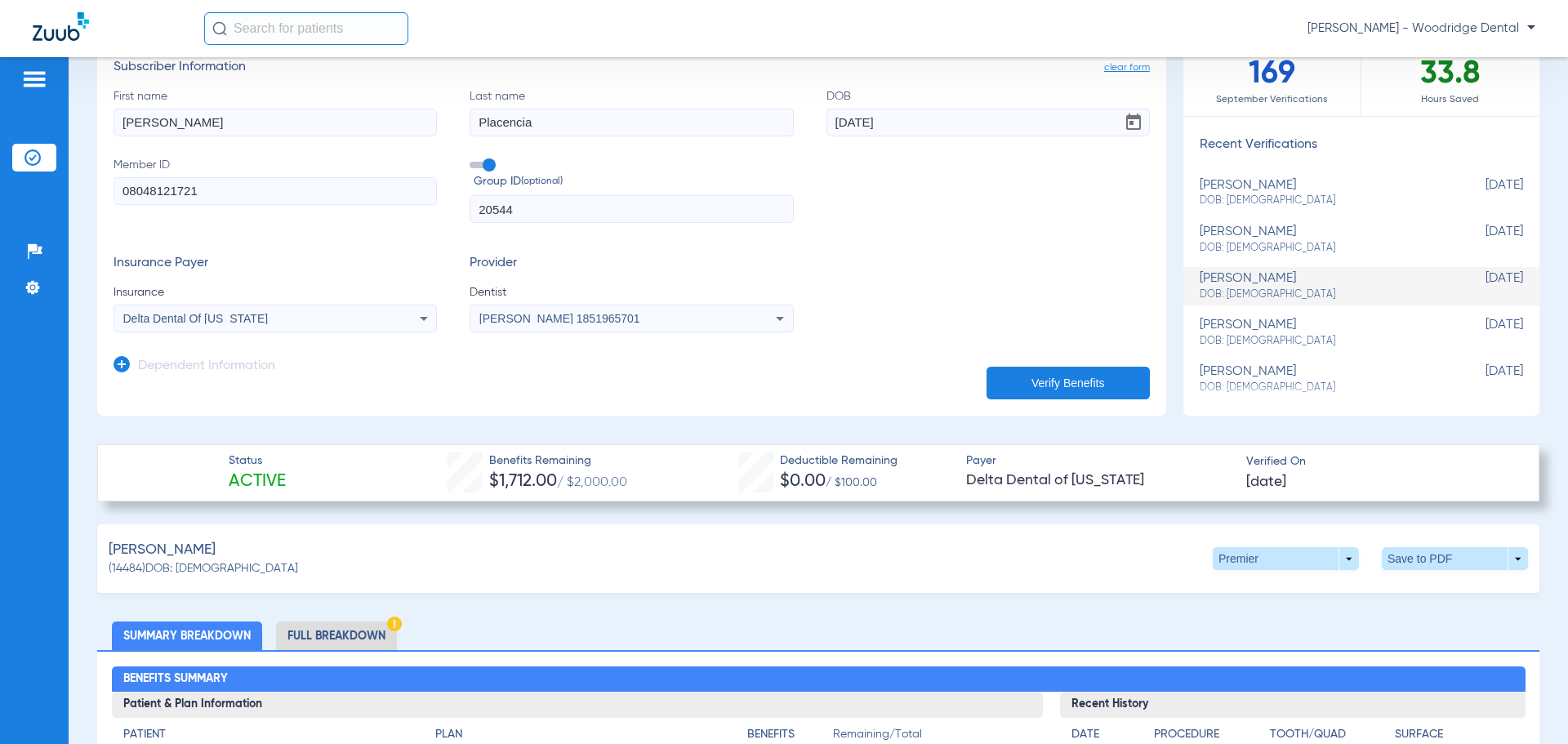
click at [393, 617] on img at bounding box center [394, 623] width 15 height 15
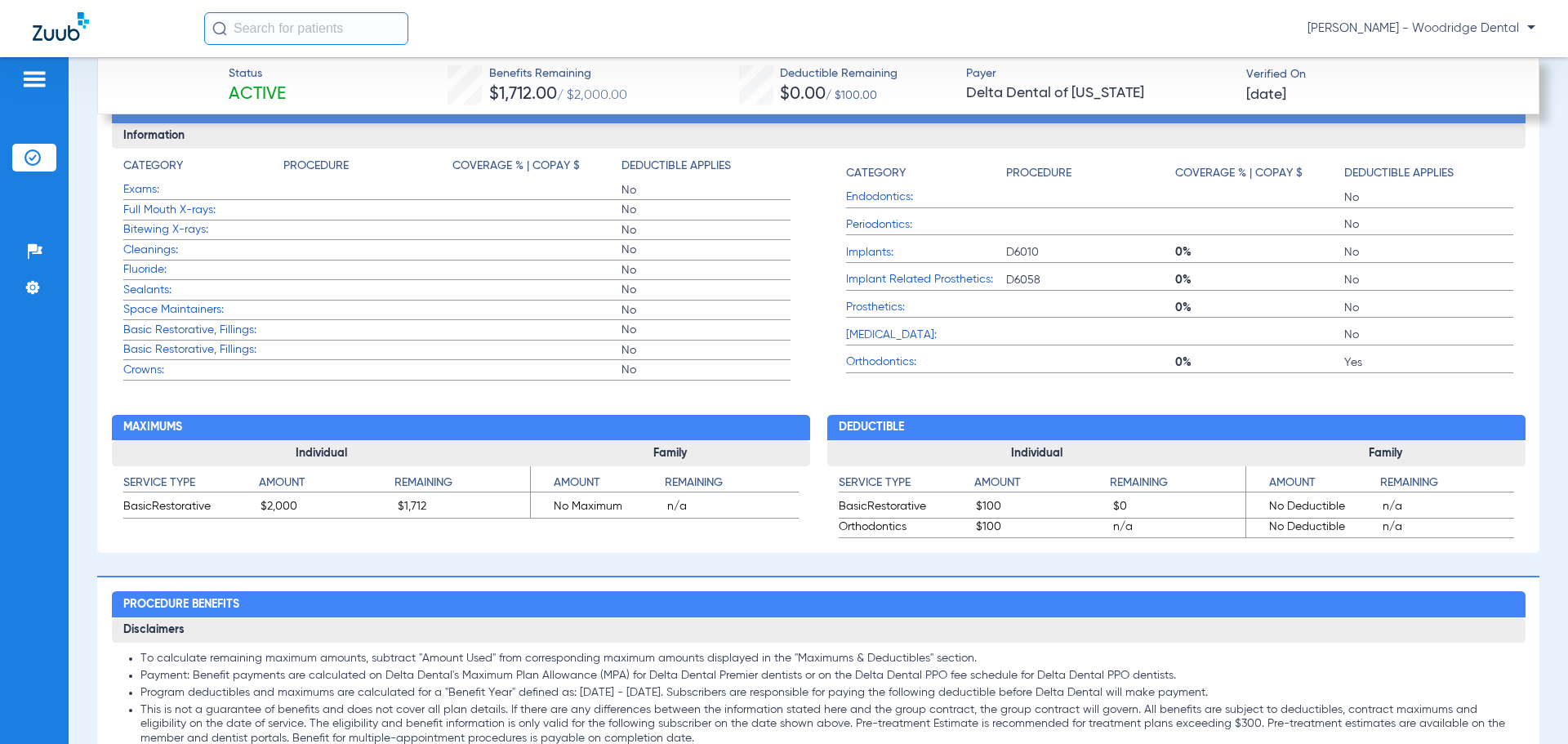
scroll to position [1221, 0]
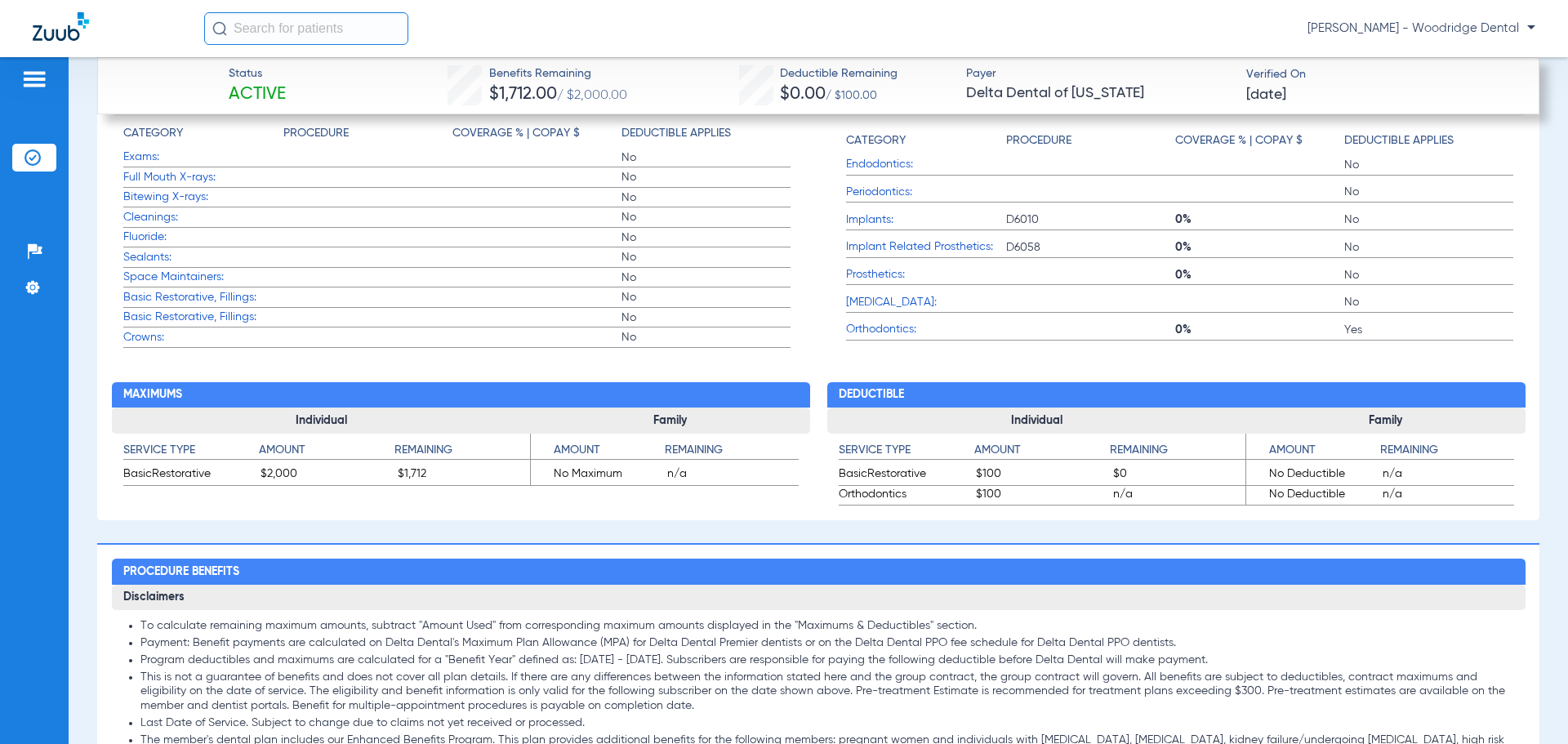
click at [275, 29] on input "text" at bounding box center [307, 29] width 204 height 33
click at [333, 33] on input "text" at bounding box center [307, 29] width 204 height 33
type input "piwnicki"
click at [307, 89] on strong "Piwnicki" at bounding box center [330, 87] width 48 height 13
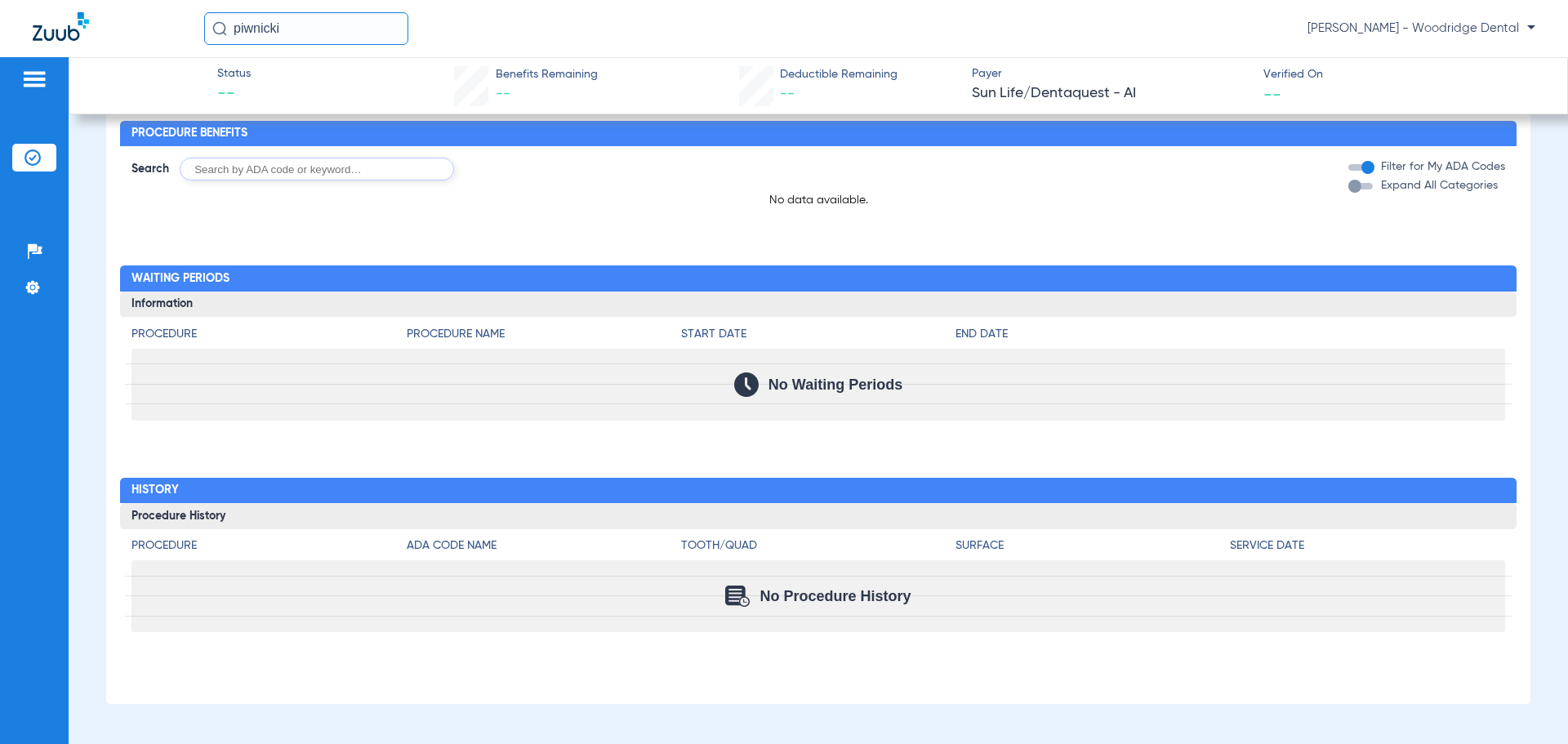
scroll to position [760, 0]
click at [236, 68] on span "Status" at bounding box center [234, 74] width 33 height 18
click at [260, 25] on input "piwnicki" at bounding box center [307, 29] width 204 height 33
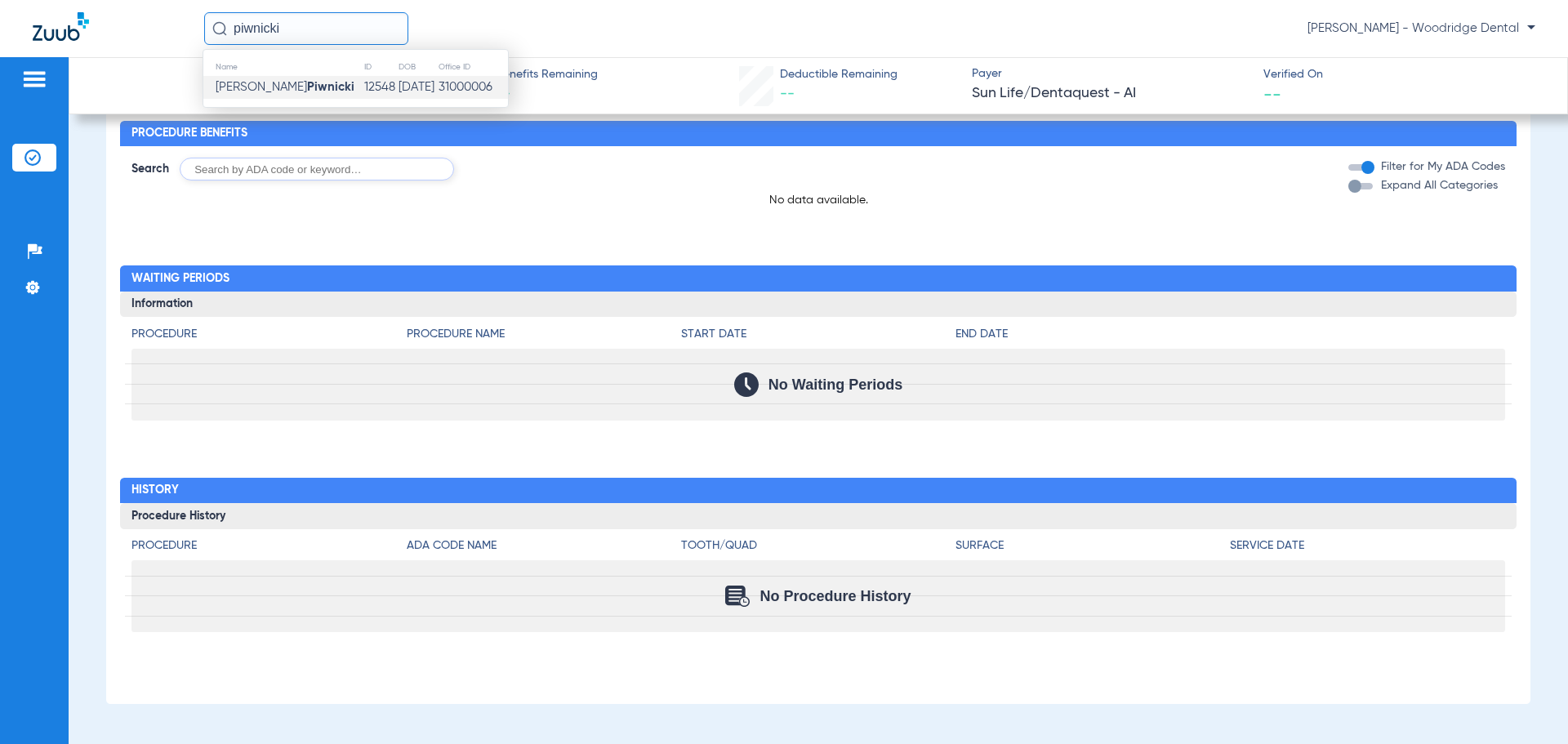
click at [307, 93] on strong "Piwnicki" at bounding box center [330, 87] width 48 height 13
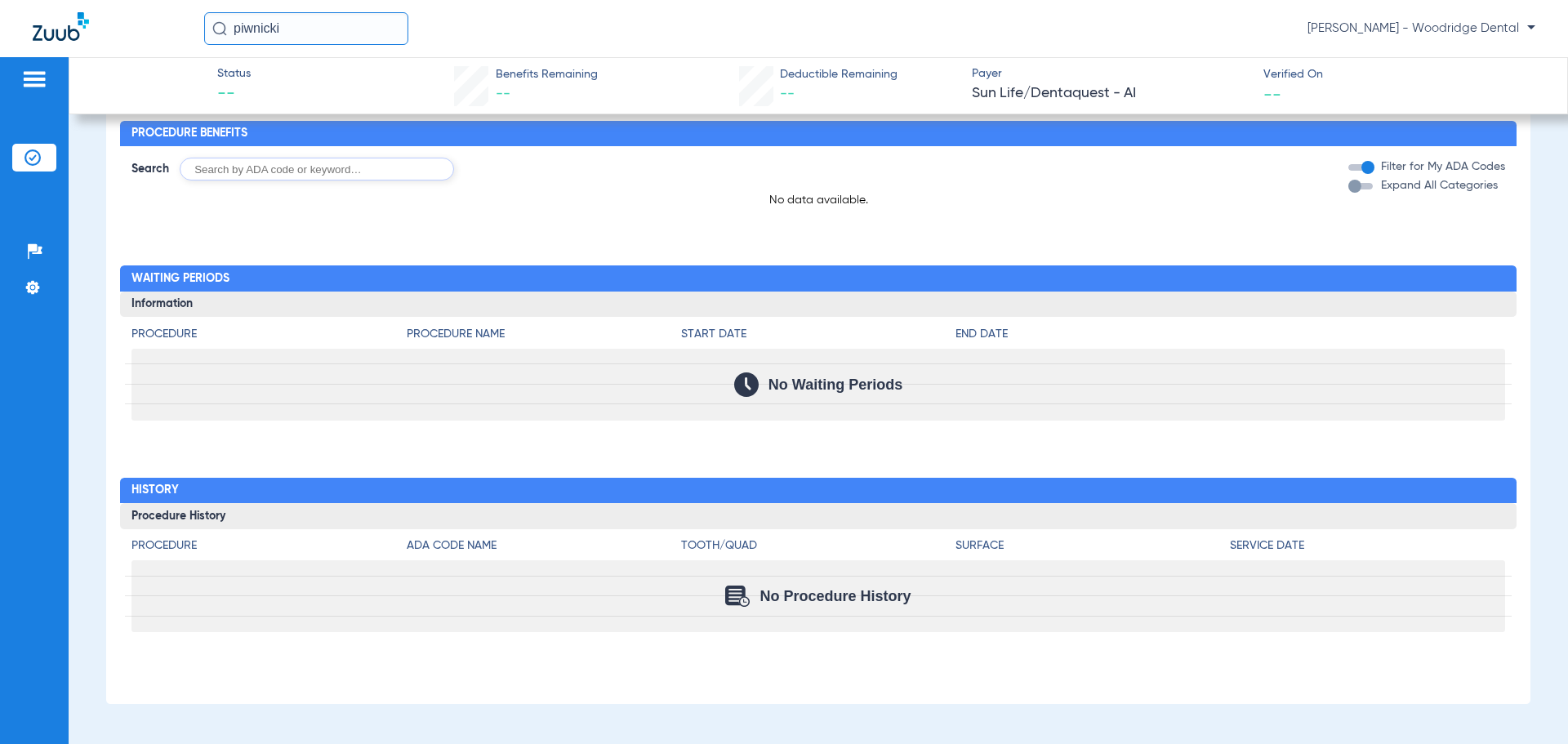
click at [273, 93] on div "Status -- Benefits Remaining -- Deductible Remaining -- Payer Sun Life/Dentaque…" at bounding box center [818, 86] width 1499 height 57
click at [277, 28] on input "piwnicki" at bounding box center [307, 29] width 204 height 33
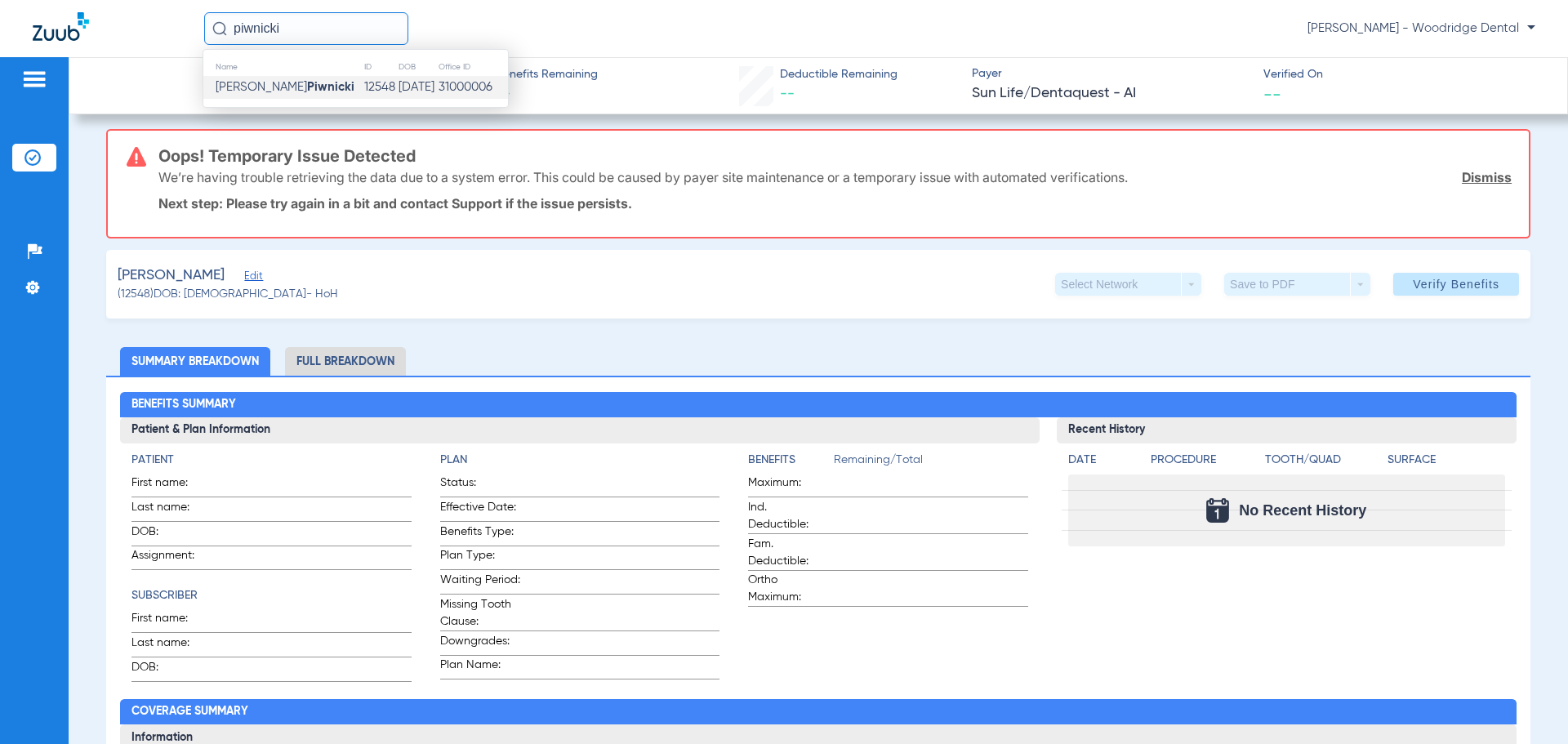
scroll to position [0, 0]
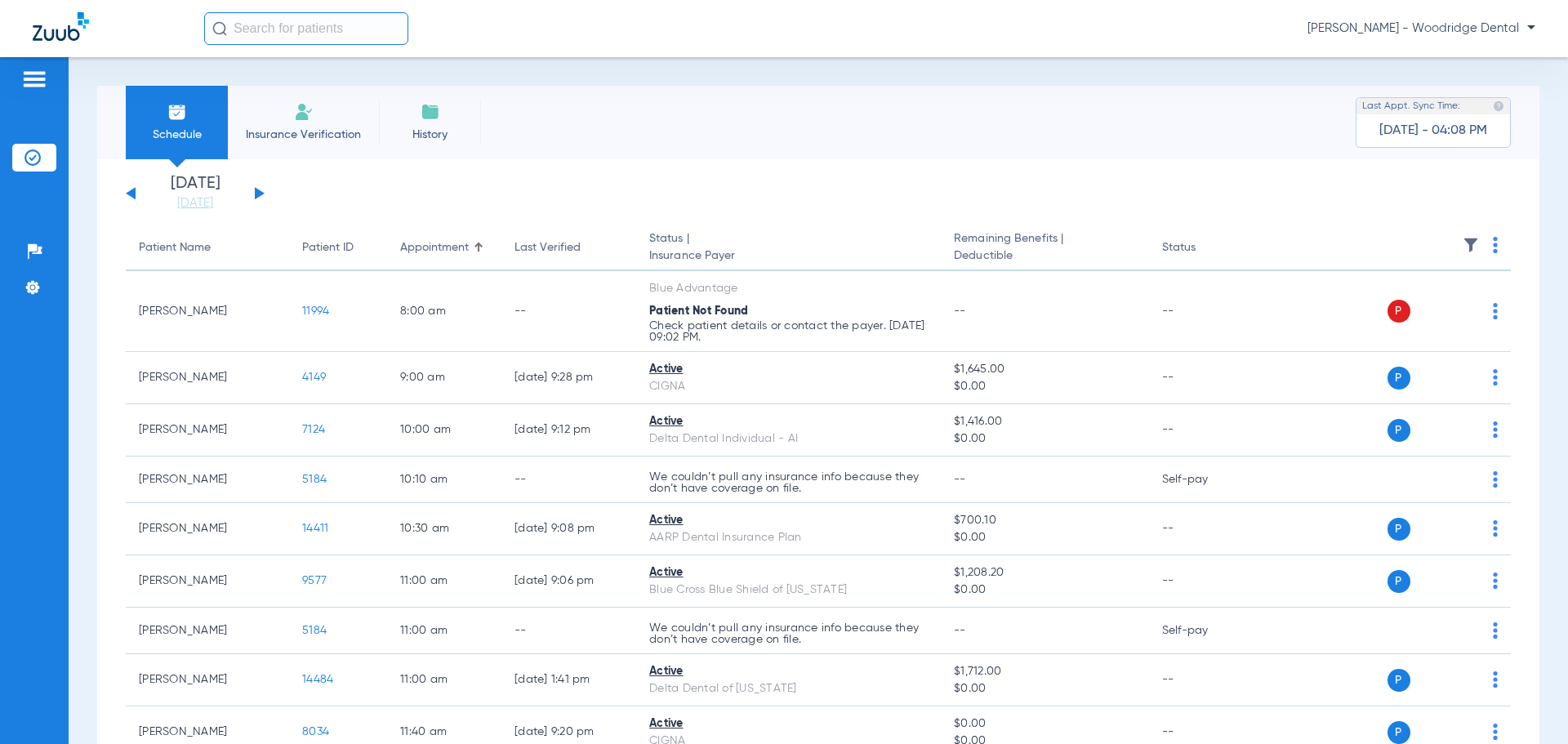
click at [305, 127] on span "Insurance Verification" at bounding box center [304, 134] width 127 height 17
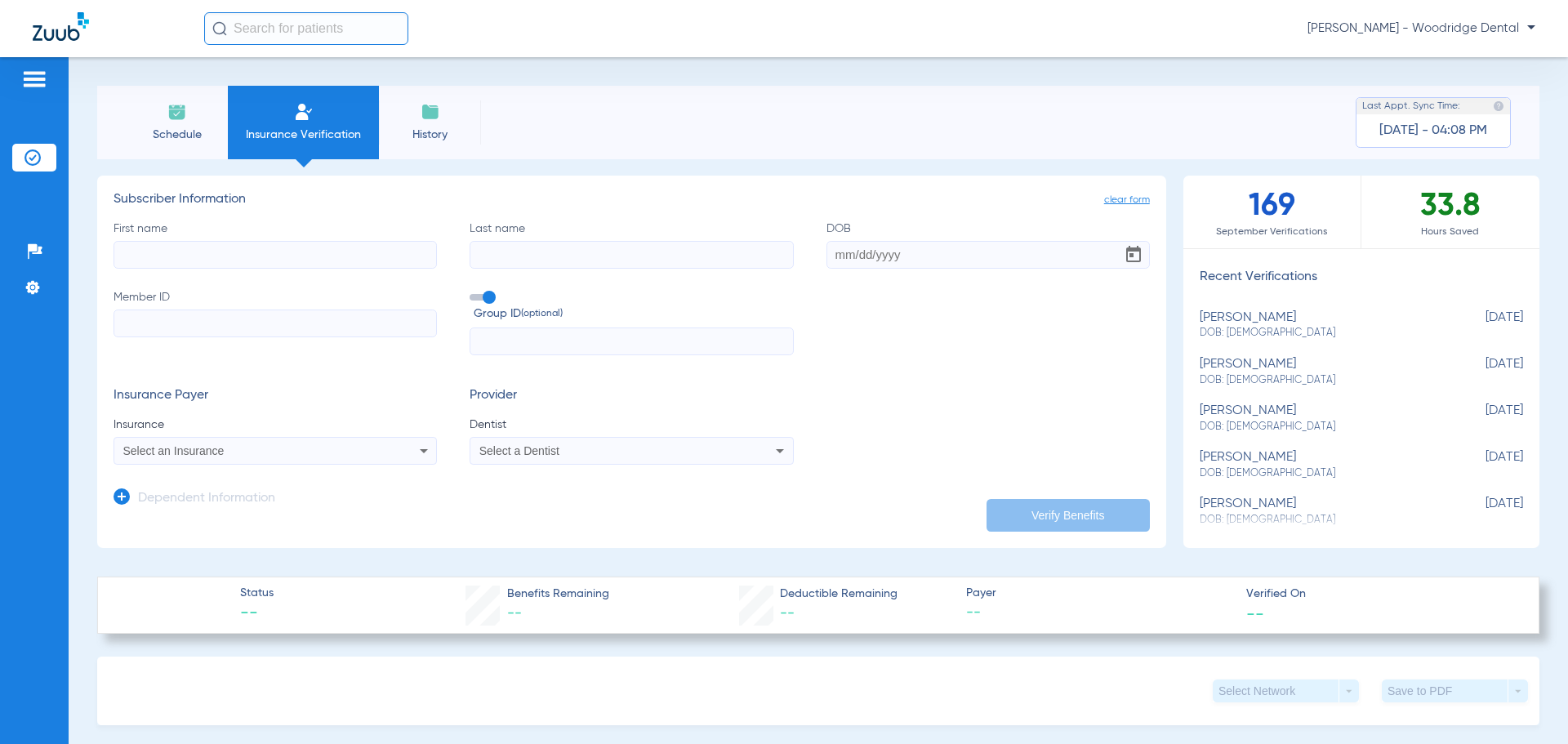
click at [249, 24] on input "text" at bounding box center [307, 29] width 204 height 33
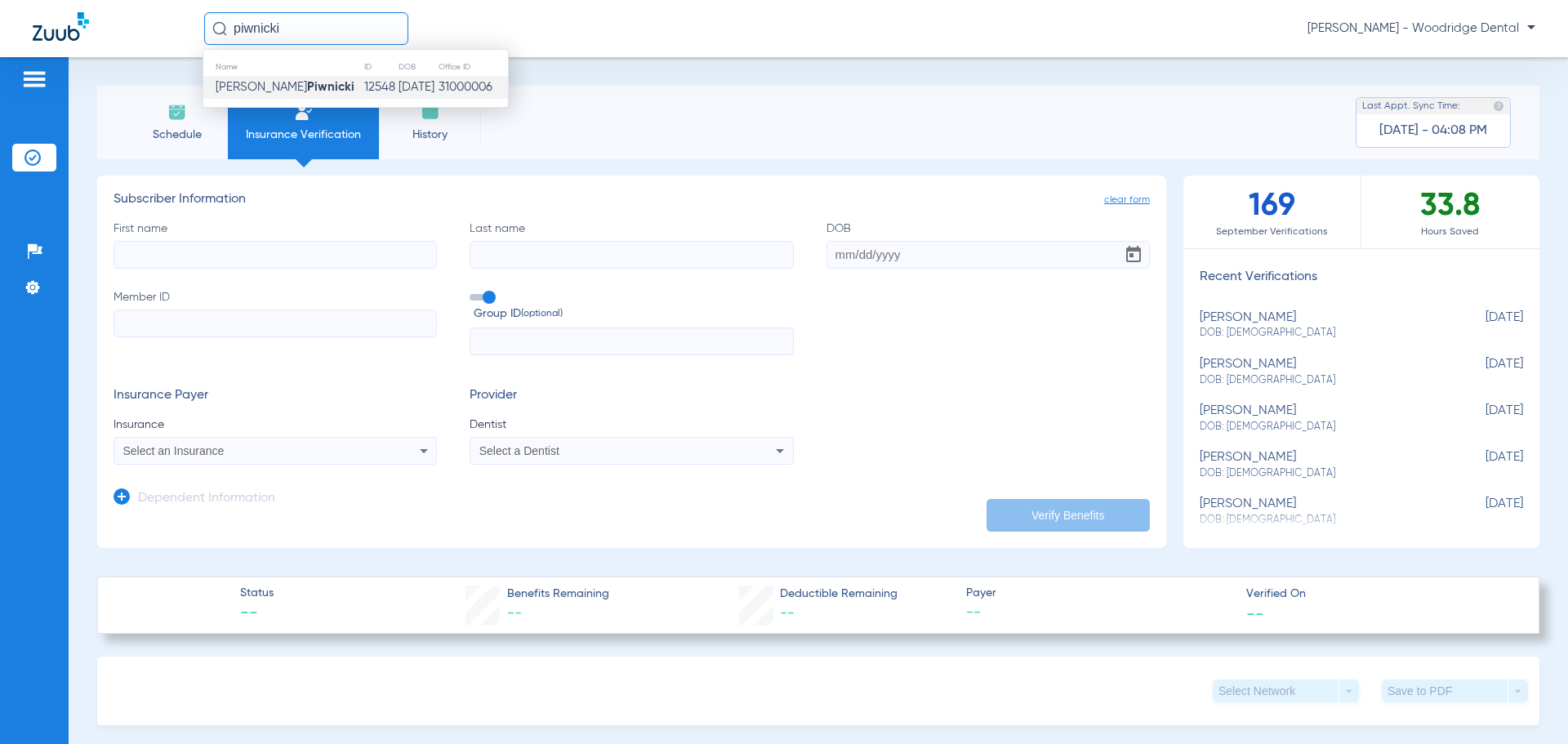
type input "piwnicki"
click at [307, 88] on strong "Piwnicki" at bounding box center [330, 87] width 48 height 13
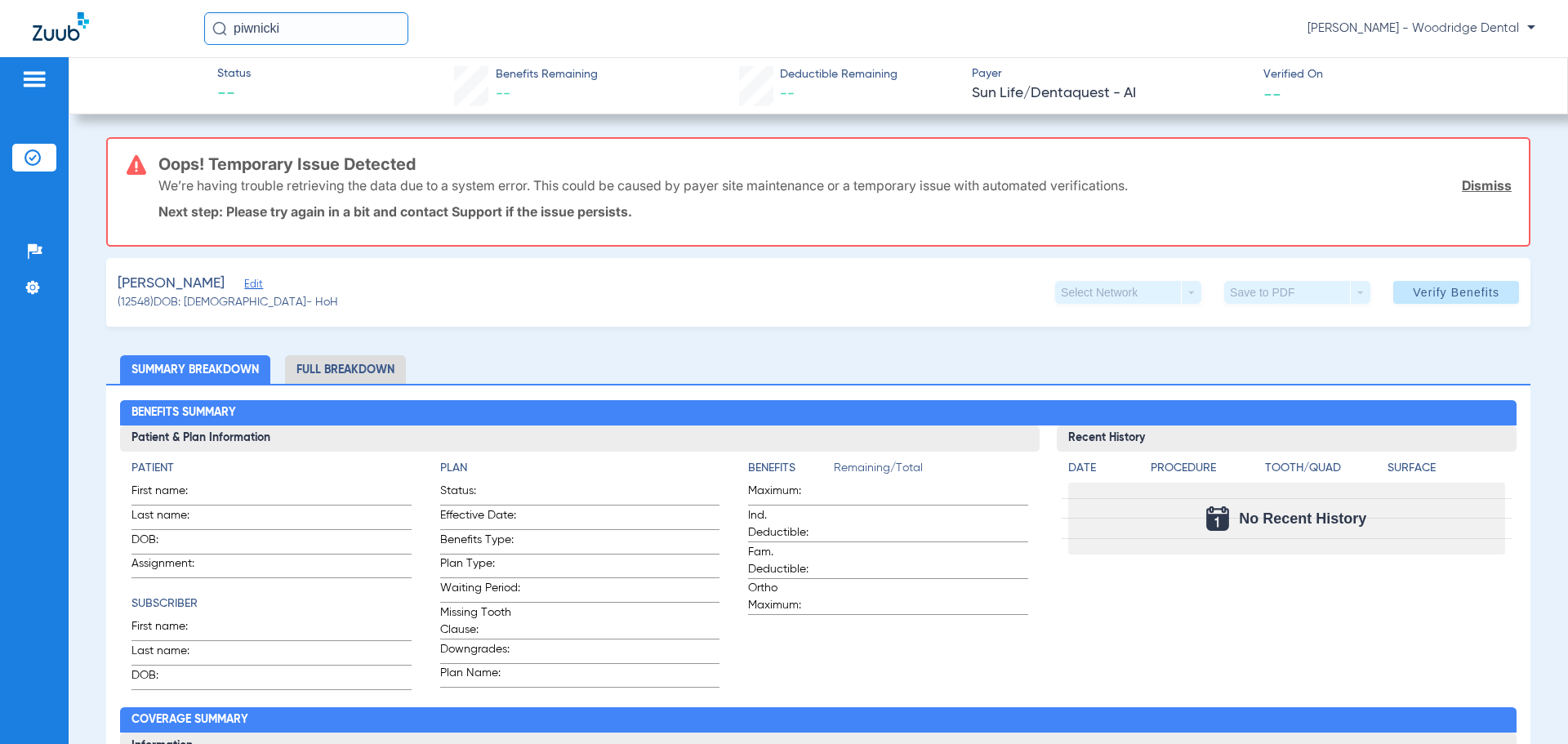
drag, startPoint x: 317, startPoint y: 29, endPoint x: 56, endPoint y: 34, distance: 261.0
click at [60, 34] on div "[PERSON_NAME] Dental" at bounding box center [784, 28] width 1568 height 57
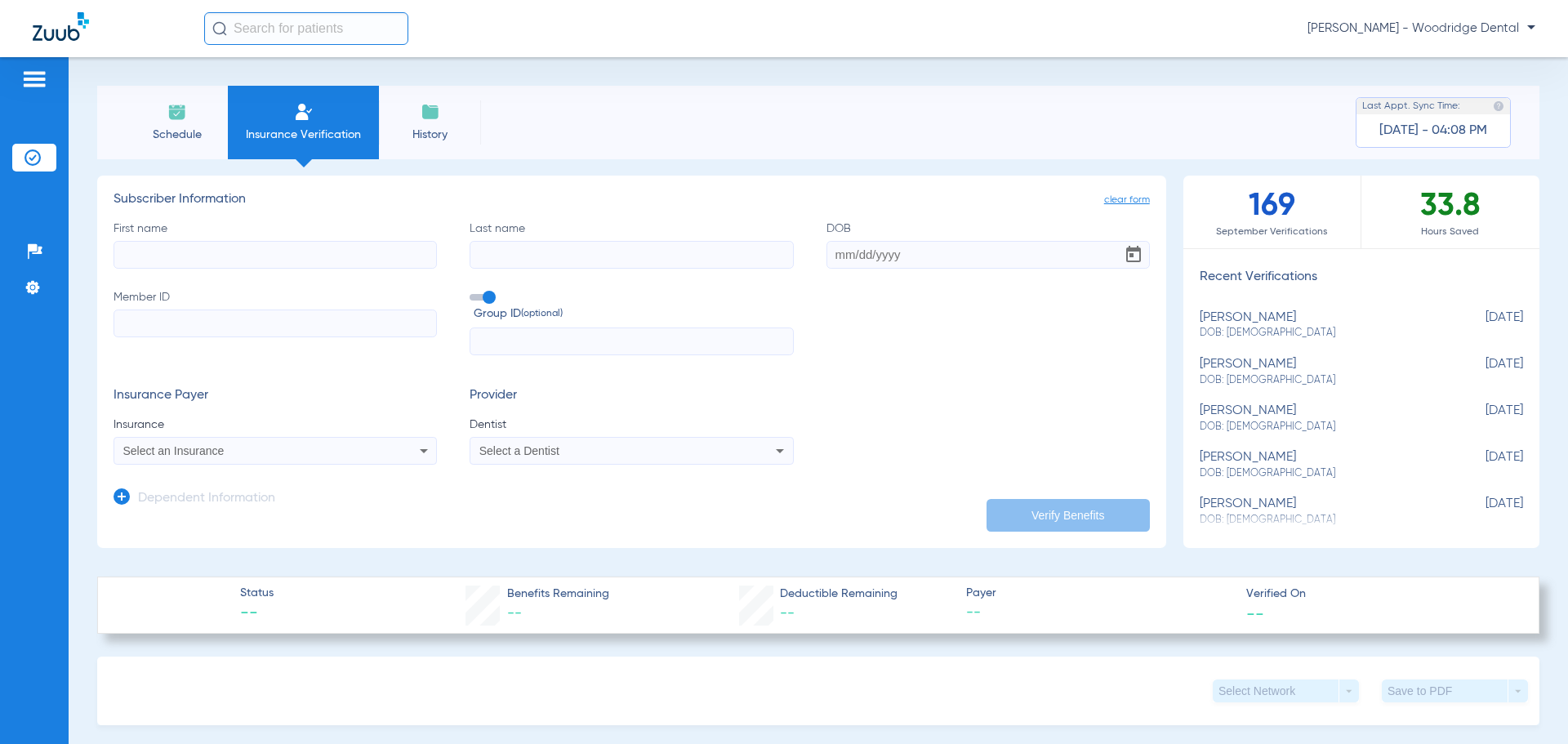
click at [188, 264] on input "First name" at bounding box center [275, 255] width 323 height 28
type input "[PERSON_NAME]"
type input "Piwnicki"
click at [984, 262] on input "DOB Required" at bounding box center [988, 255] width 323 height 28
click at [900, 261] on input "DOB Required" at bounding box center [988, 255] width 323 height 28
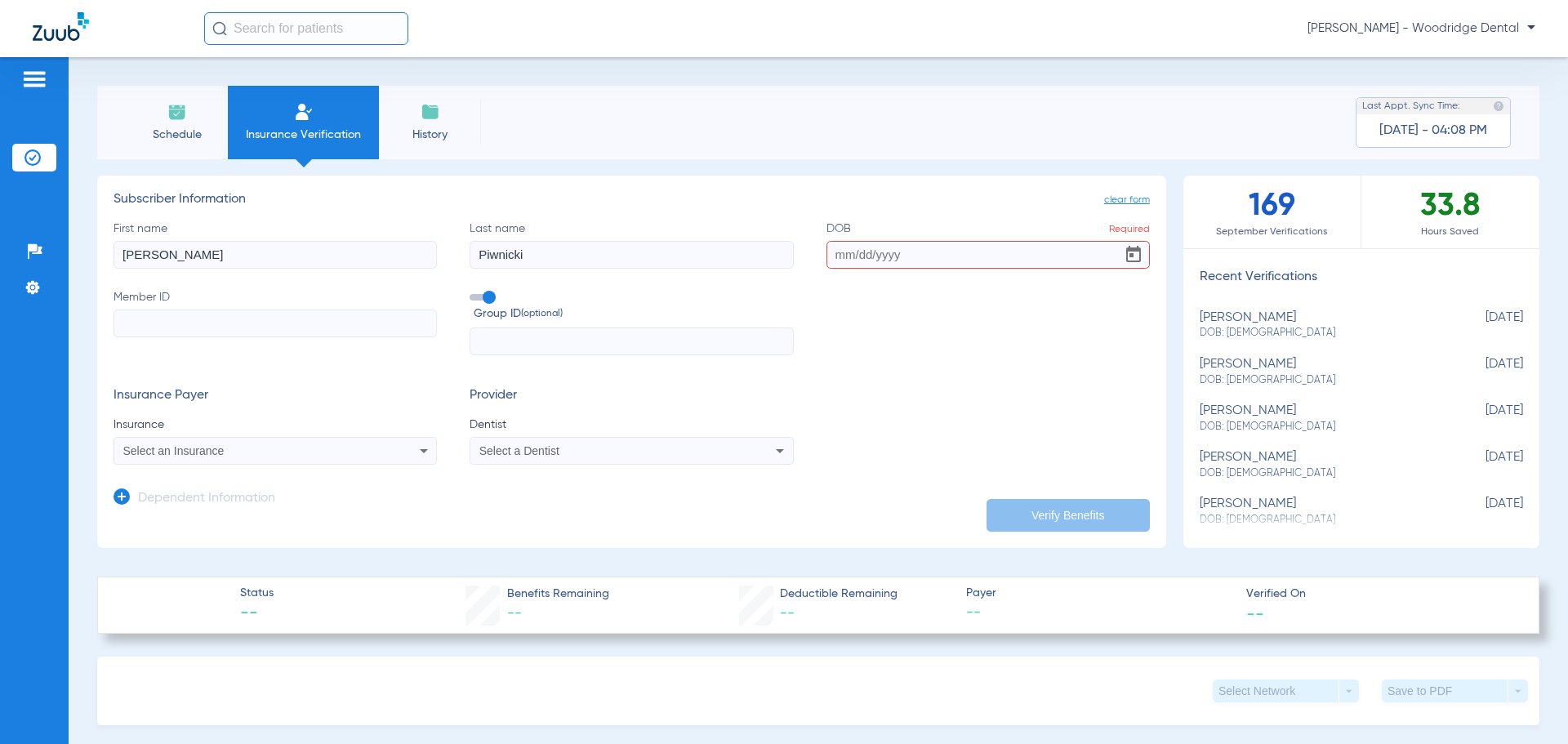
click at [900, 261] on input "DOB Required" at bounding box center [988, 255] width 323 height 28
click at [911, 251] on input "DOB Required" at bounding box center [988, 255] width 323 height 28
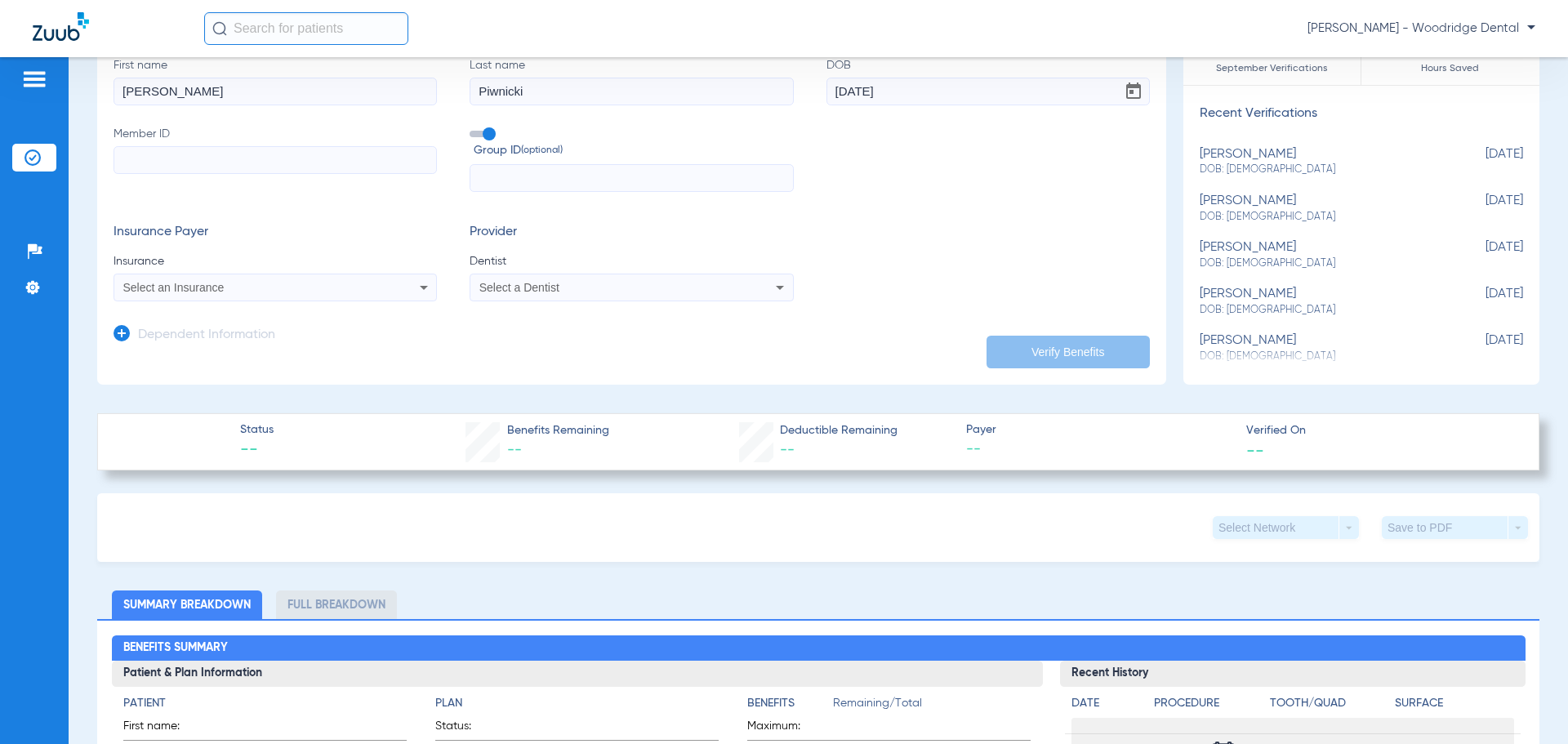
type input "[DATE]"
click at [281, 166] on input "Member ID" at bounding box center [275, 160] width 323 height 28
click at [297, 164] on input "Member ID Required" at bounding box center [275, 160] width 323 height 28
type input "2023604102"
click at [615, 180] on input "text" at bounding box center [631, 178] width 323 height 28
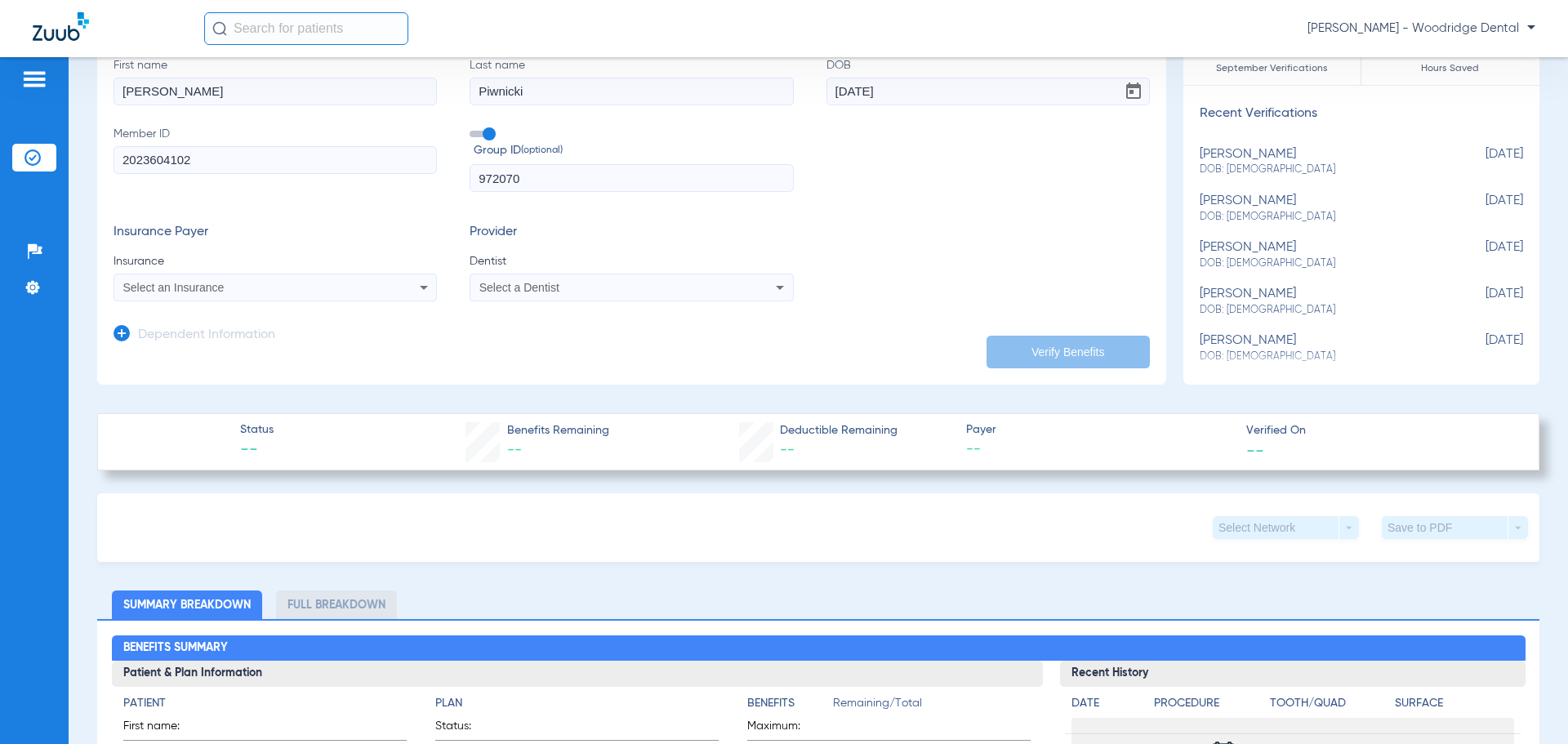
type input "972070"
click at [329, 287] on div "Select an Insurance" at bounding box center [245, 287] width 244 height 12
type input "sunlife"
click at [423, 289] on div at bounding box center [784, 372] width 1568 height 744
click at [423, 286] on icon at bounding box center [423, 287] width 19 height 19
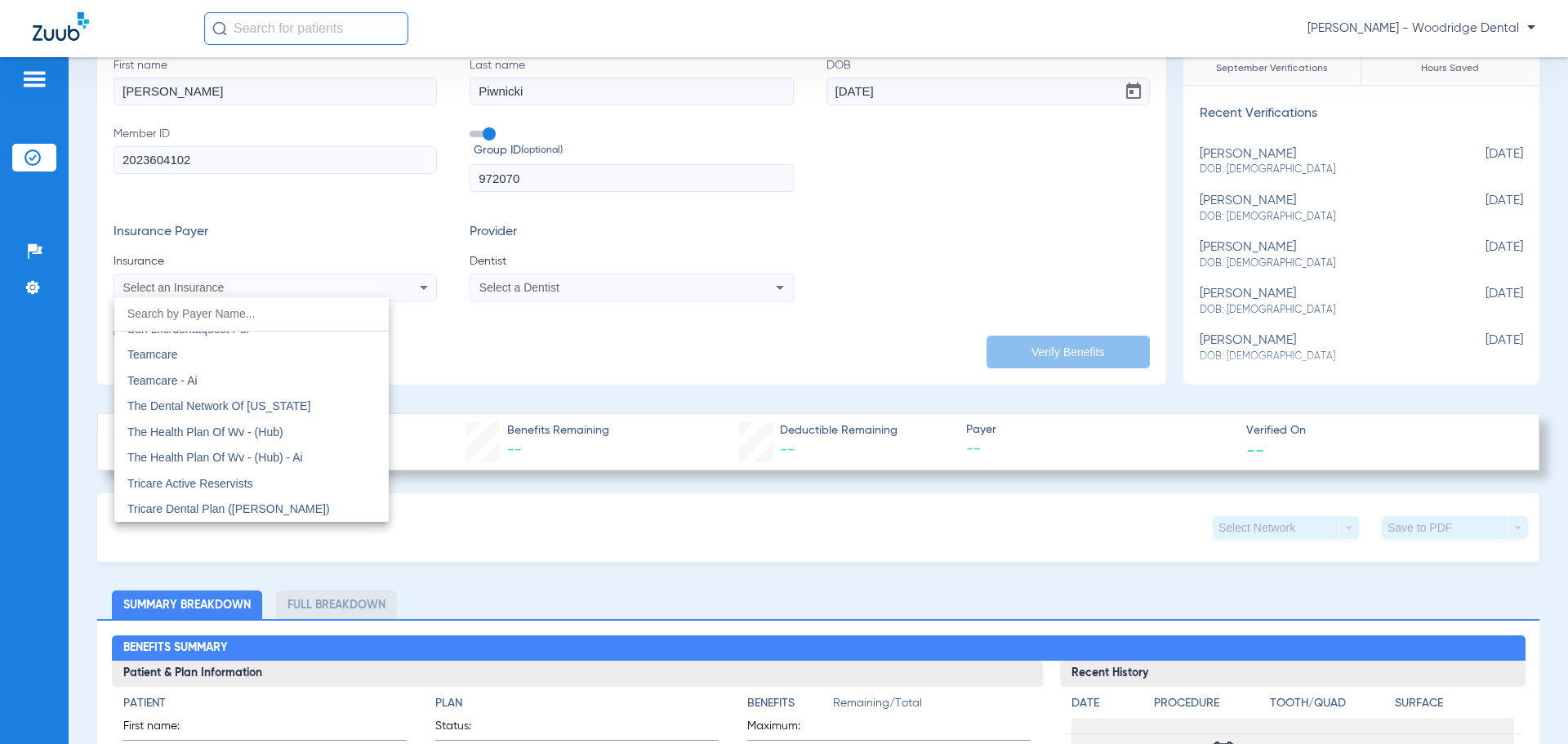
scroll to position [8834, 0]
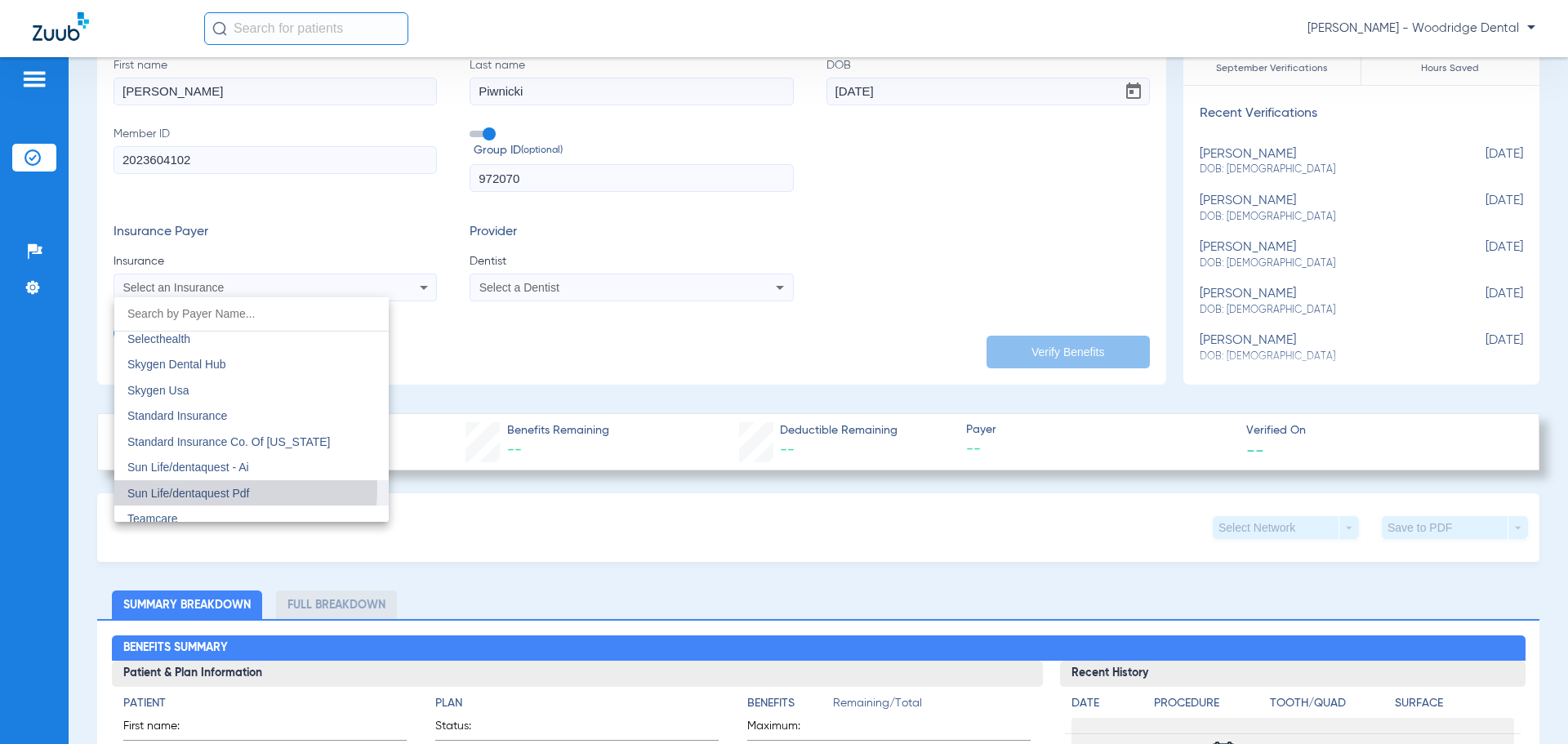
click at [205, 489] on span "Sun Life/dentaquest Pdf" at bounding box center [188, 493] width 122 height 13
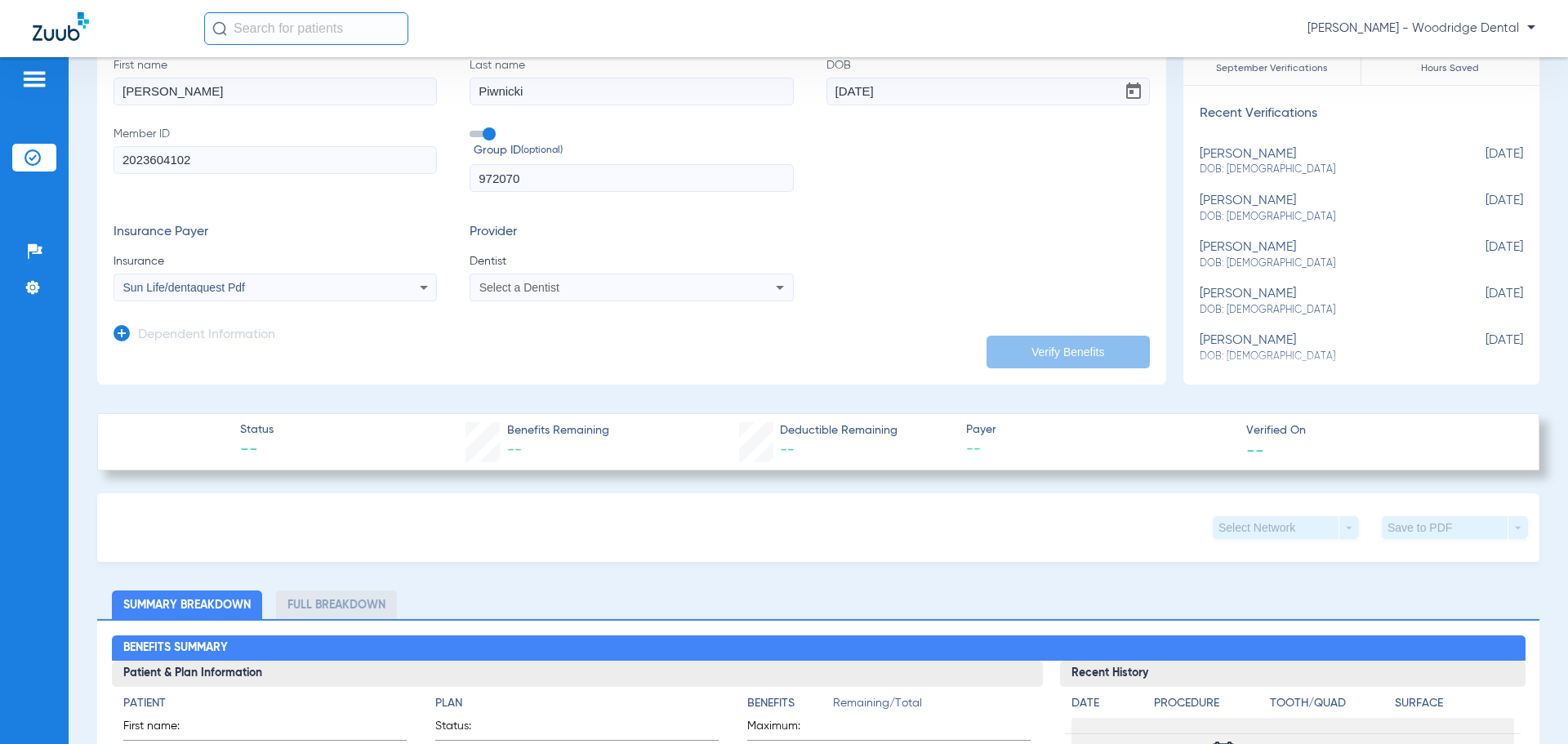
click at [777, 286] on icon at bounding box center [780, 288] width 8 height 4
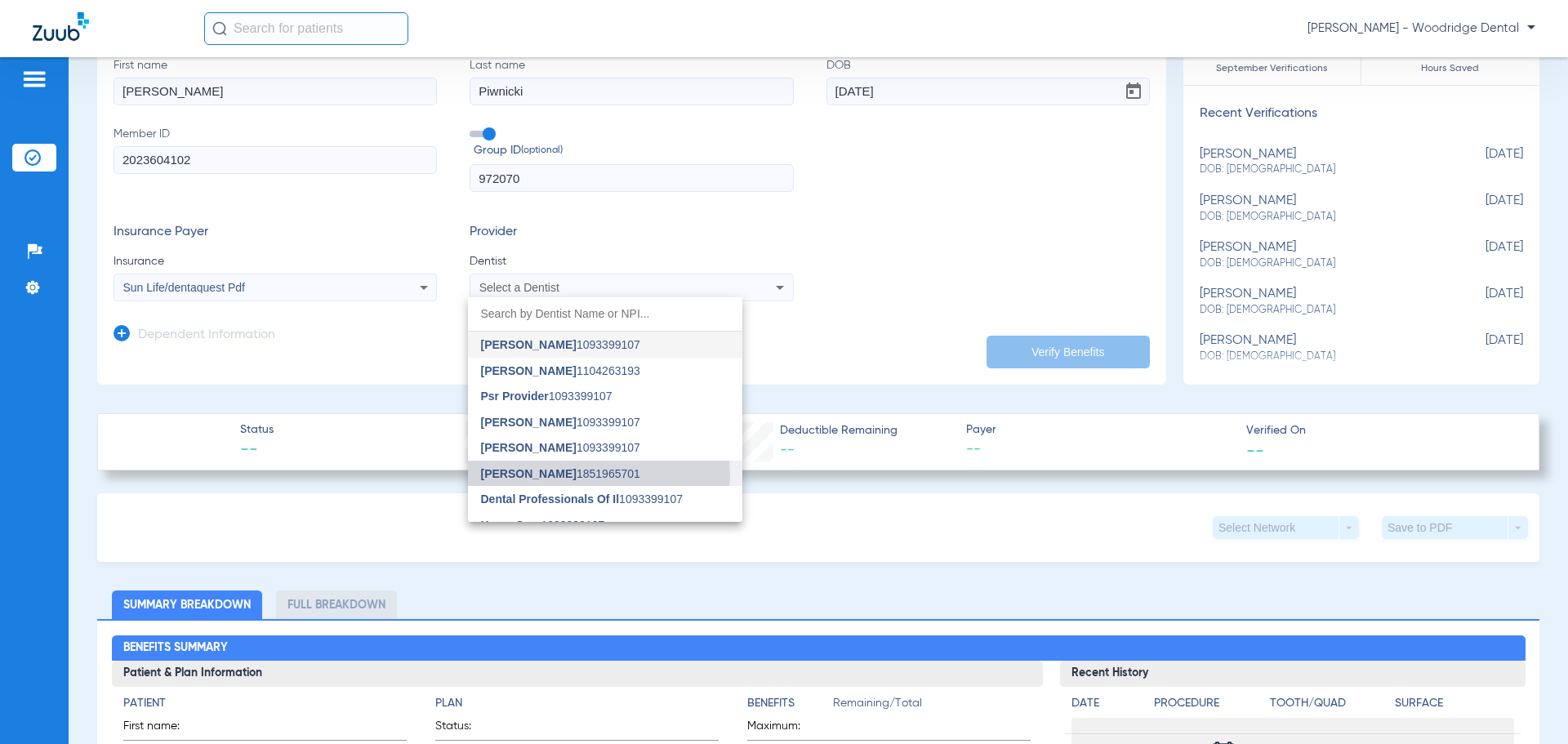
click at [585, 475] on span "[PERSON_NAME] 1851965701" at bounding box center [561, 474] width 160 height 12
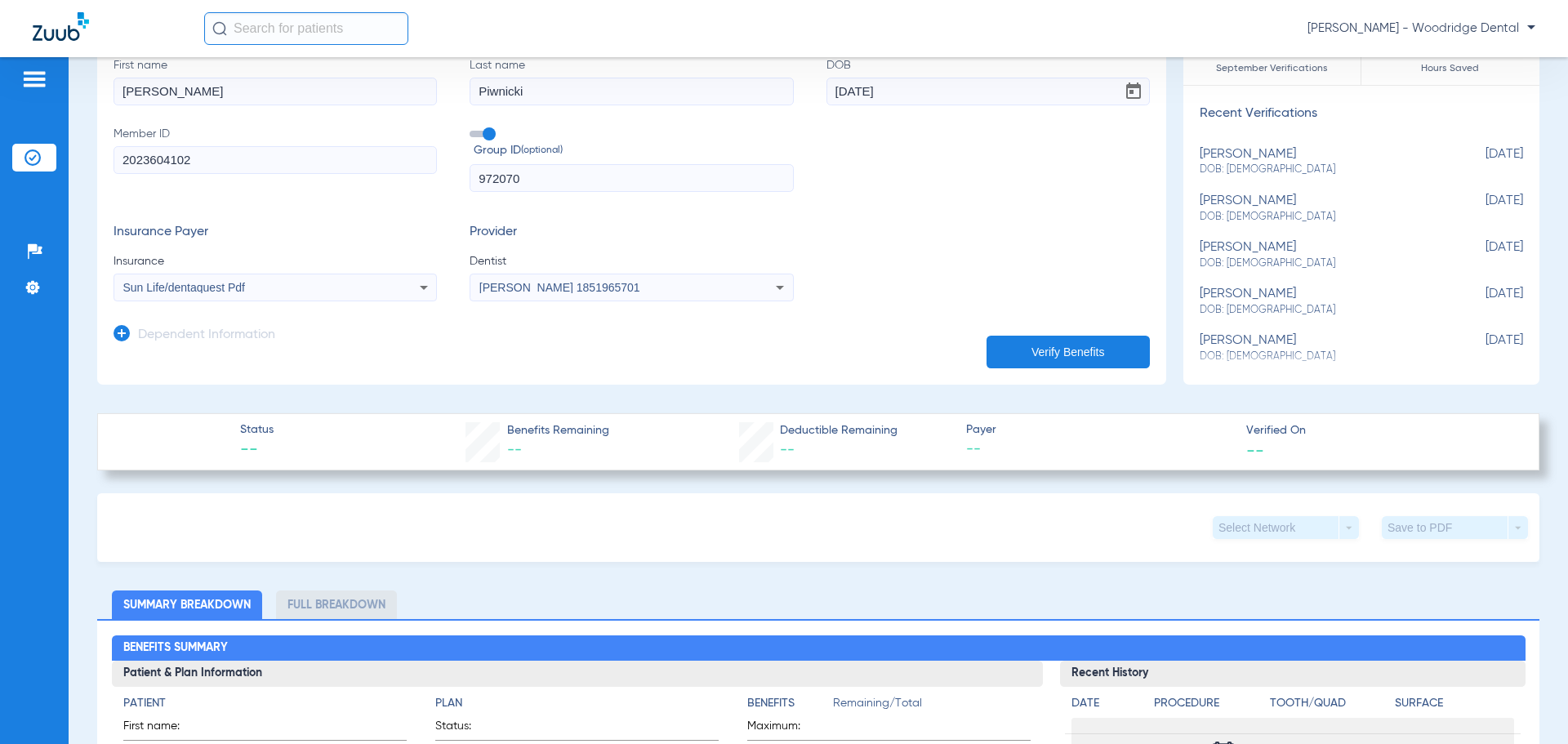
click at [1007, 357] on button "Verify Benefits" at bounding box center [1069, 353] width 164 height 33
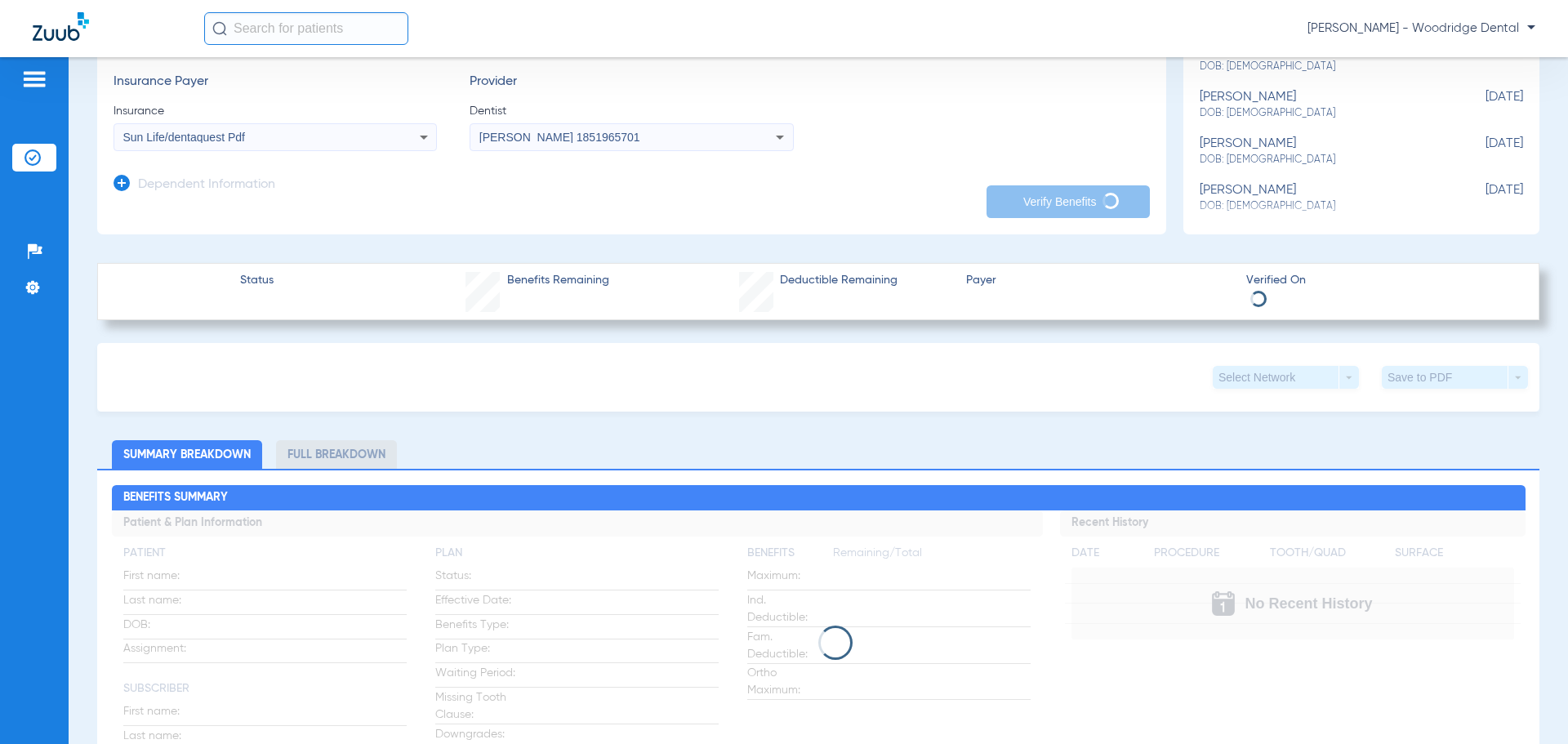
scroll to position [320, 0]
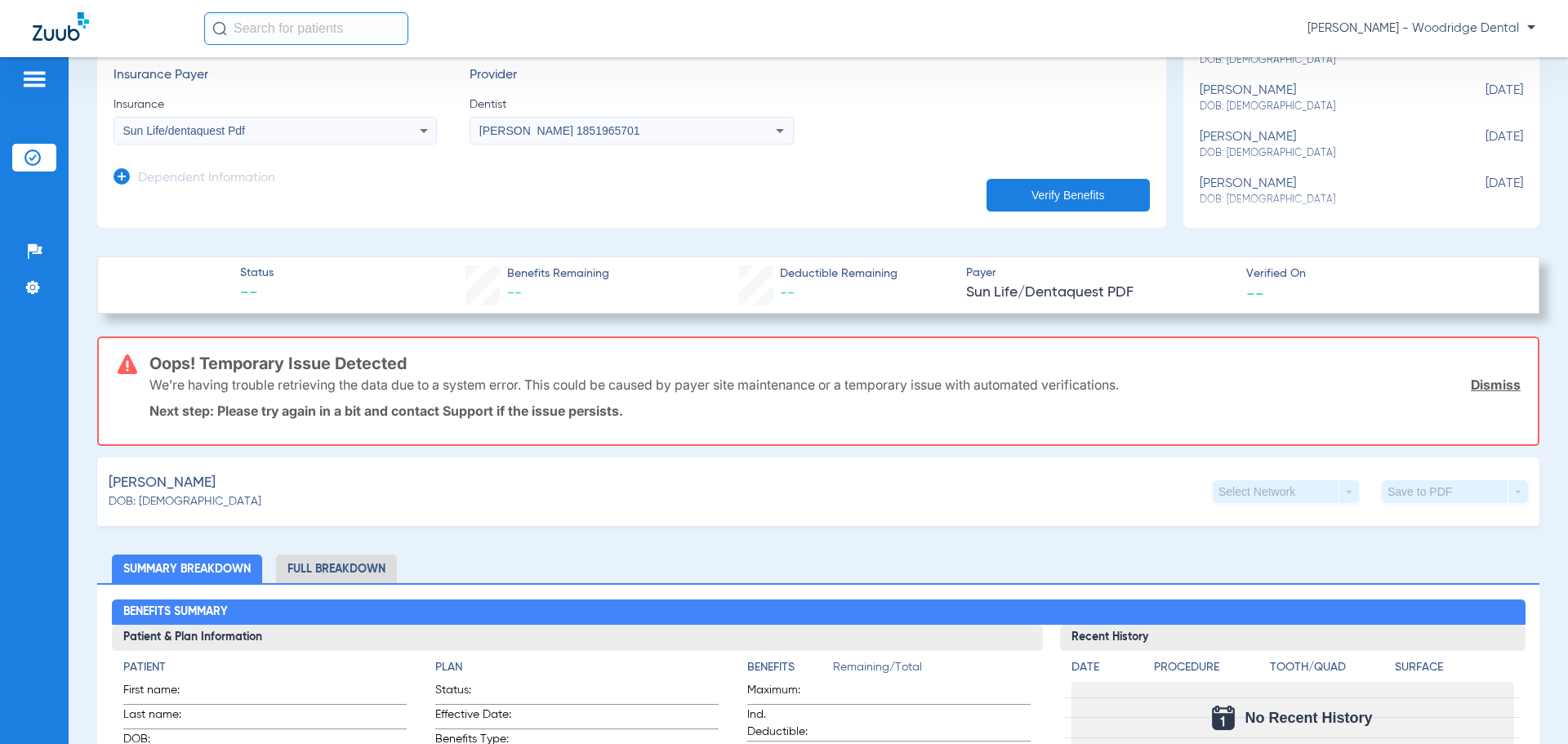
click at [1497, 382] on link "Dismiss" at bounding box center [1495, 385] width 50 height 17
